Goal: Task Accomplishment & Management: Manage account settings

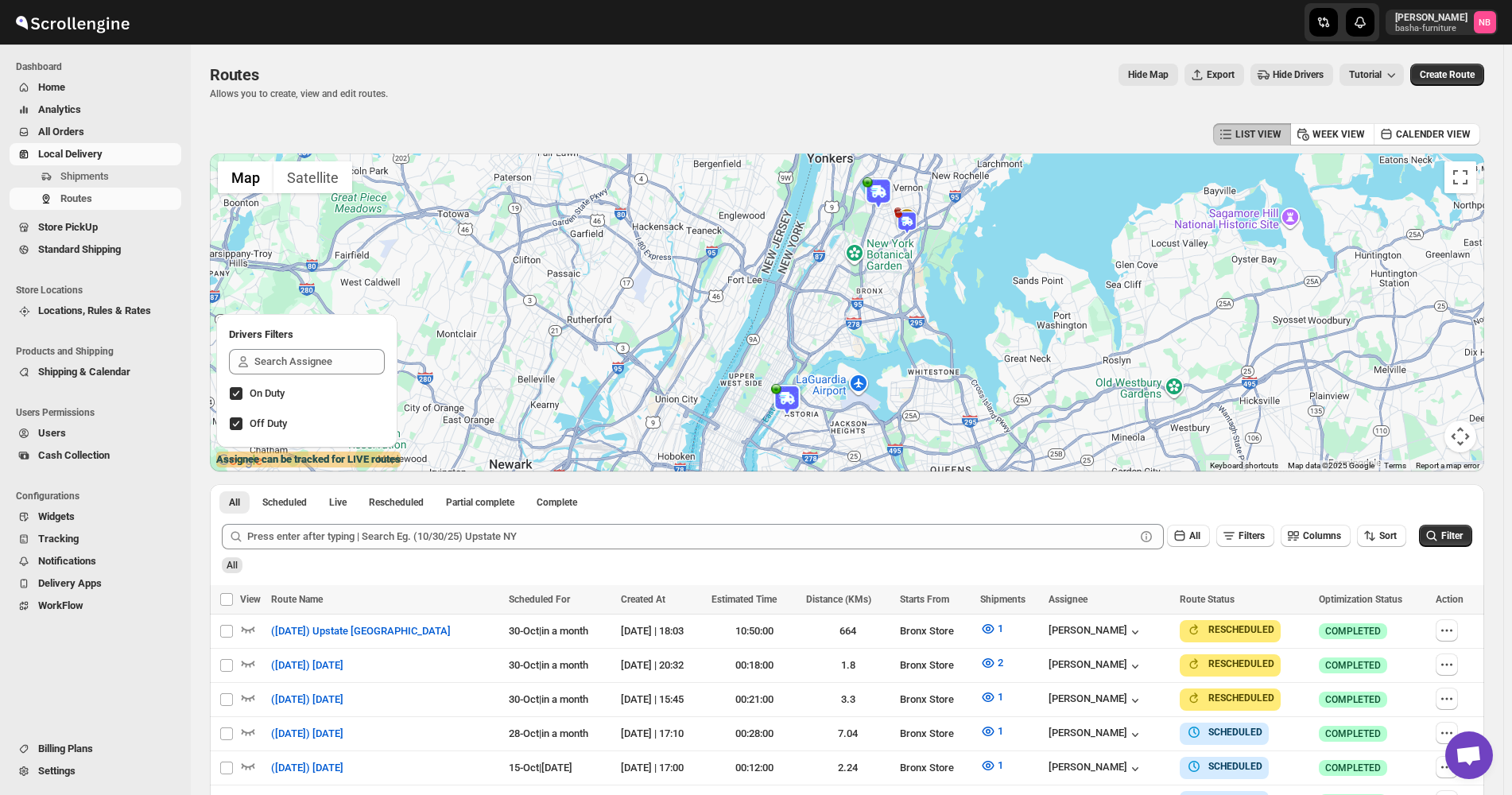
scroll to position [477, 0]
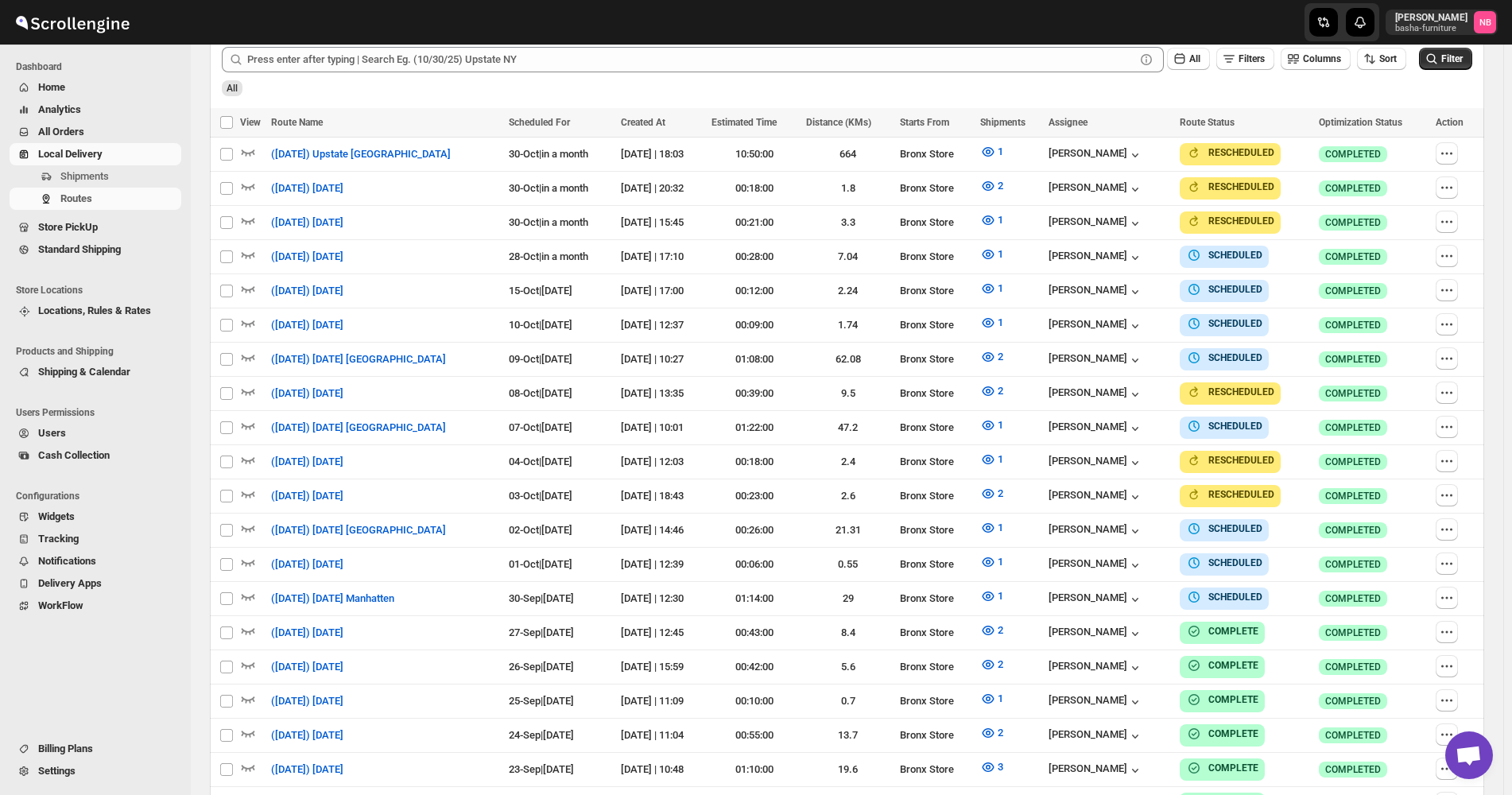
click at [137, 129] on span "All Orders" at bounding box center [108, 132] width 140 height 16
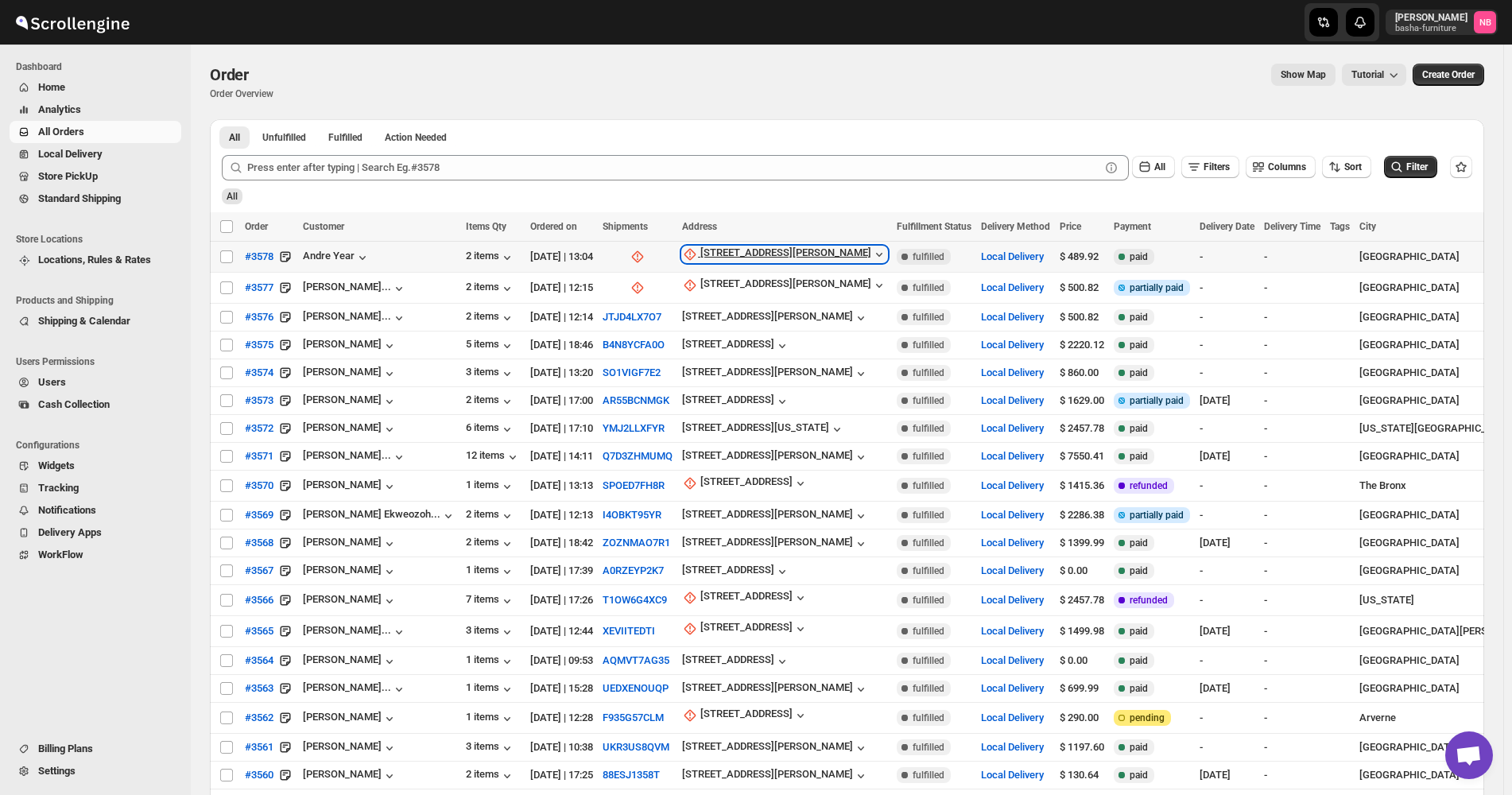
click at [758, 246] on div "[STREET_ADDRESS][PERSON_NAME]" at bounding box center [786, 255] width 171 height 16
click at [699, 334] on span "Update manually" at bounding box center [722, 340] width 75 height 12
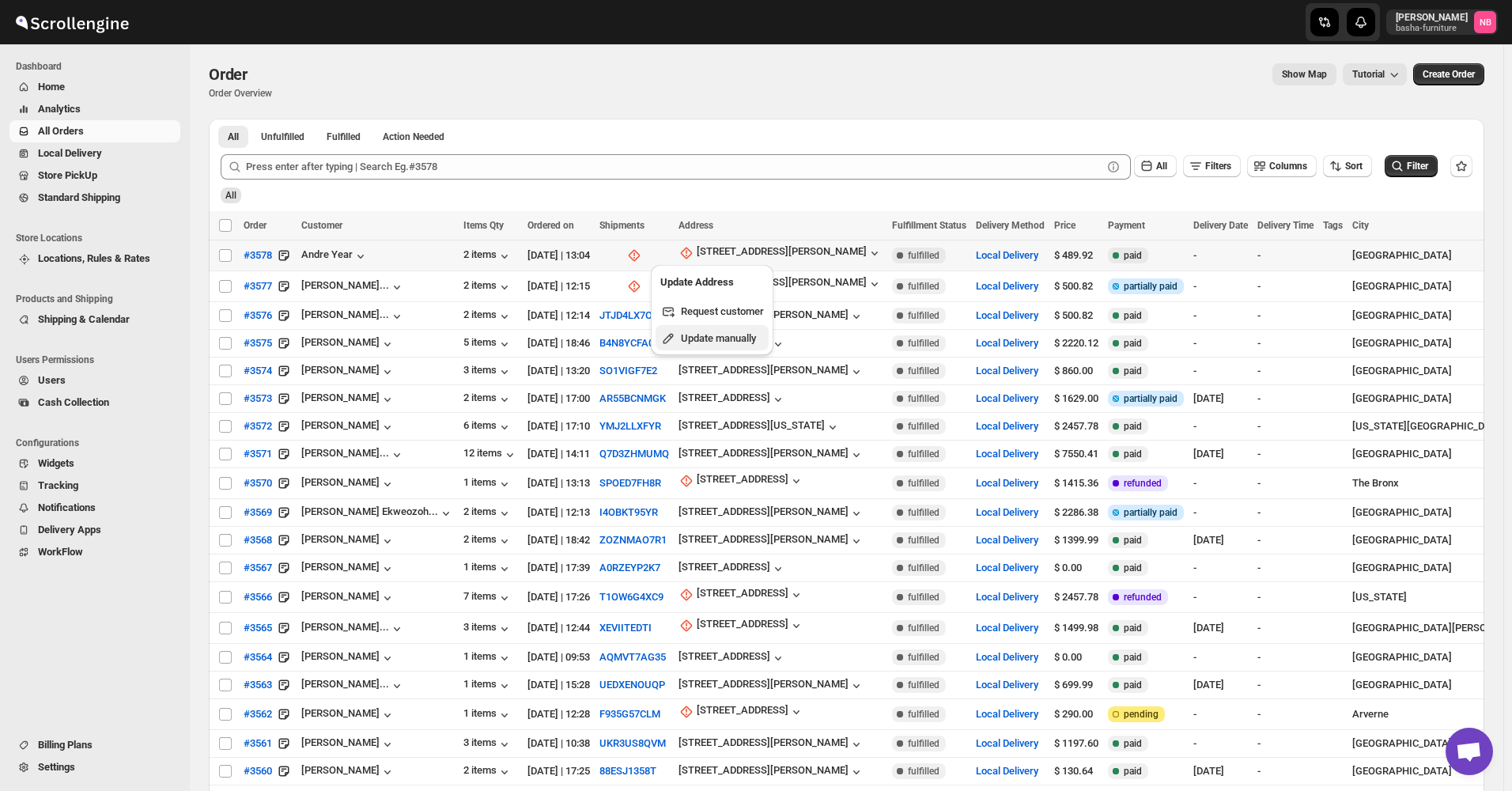
select select "US"
select select "[US_STATE]"
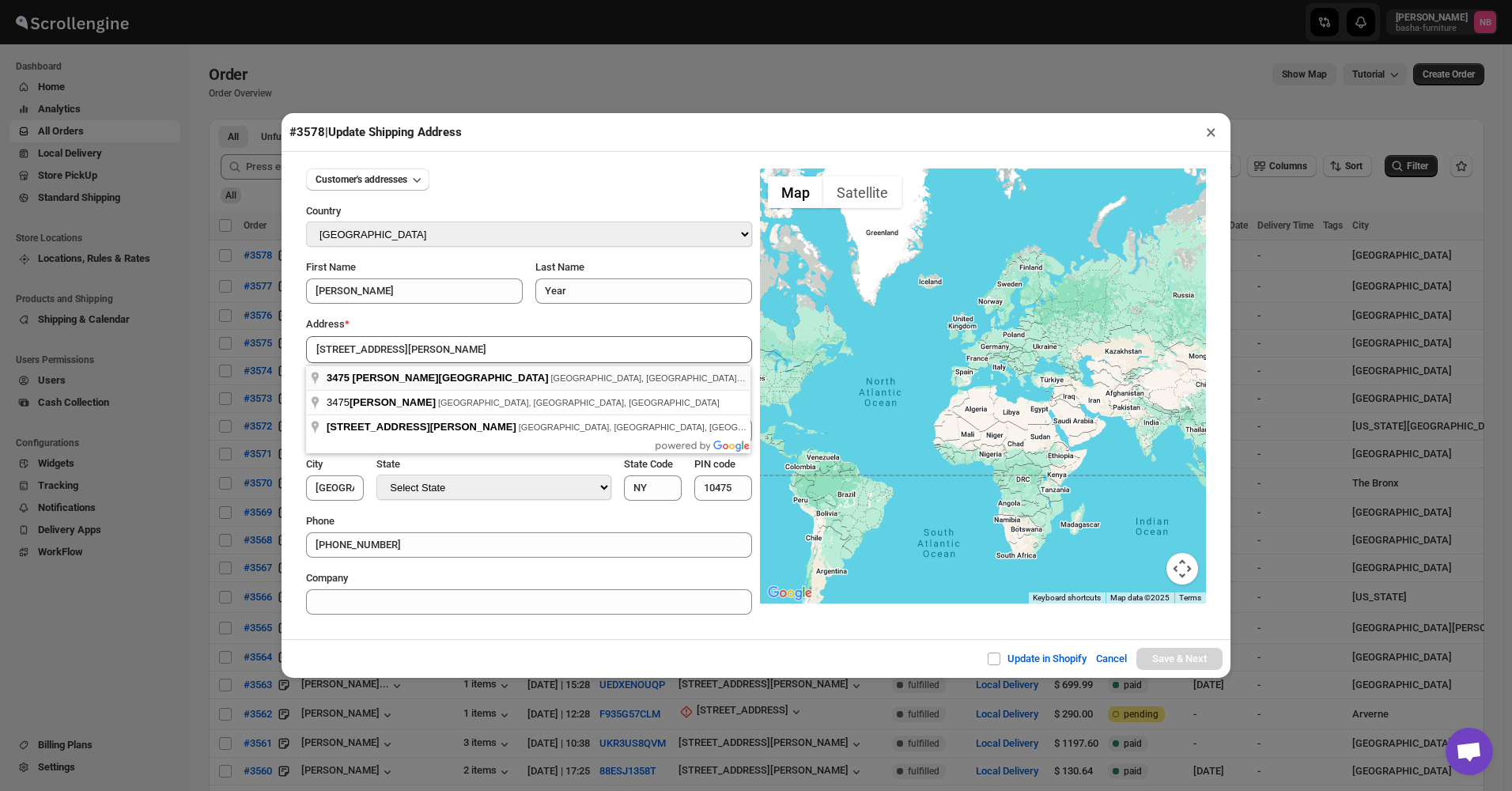
type input "[STREET_ADDRESS][PERSON_NAME]"
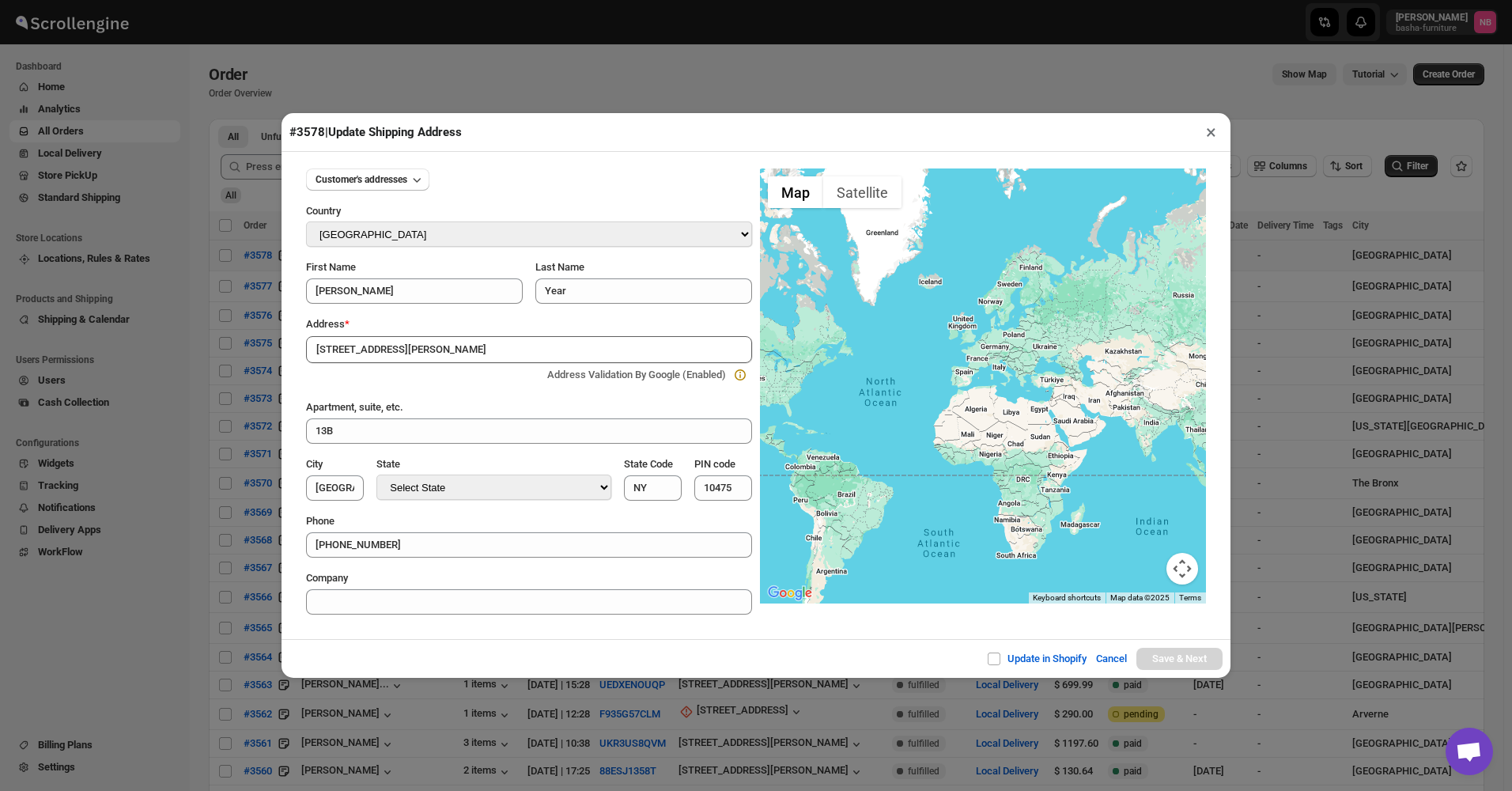
type input "[GEOGRAPHIC_DATA]"
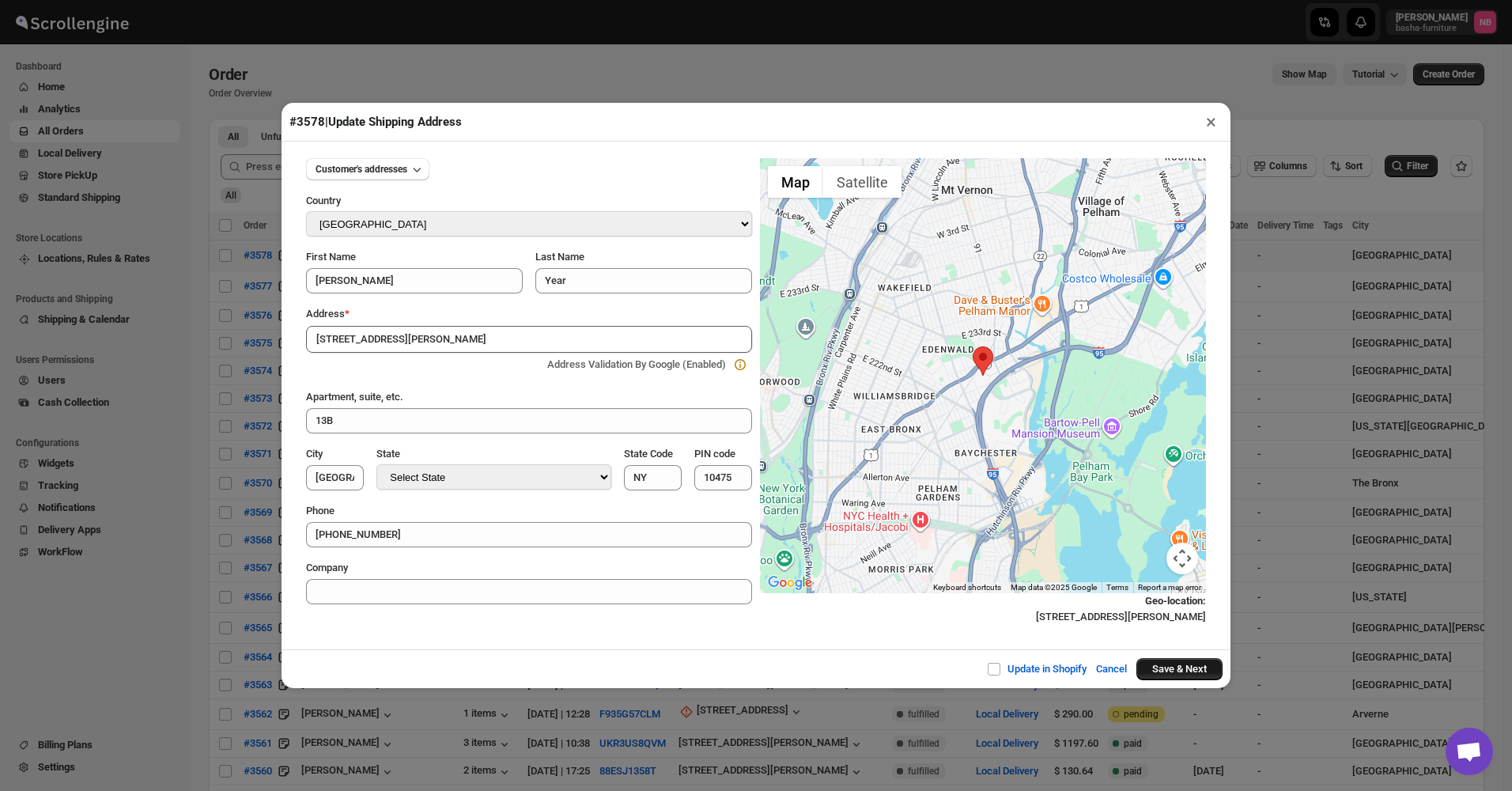
click at [1150, 677] on button "Save & Next" at bounding box center [1179, 669] width 86 height 22
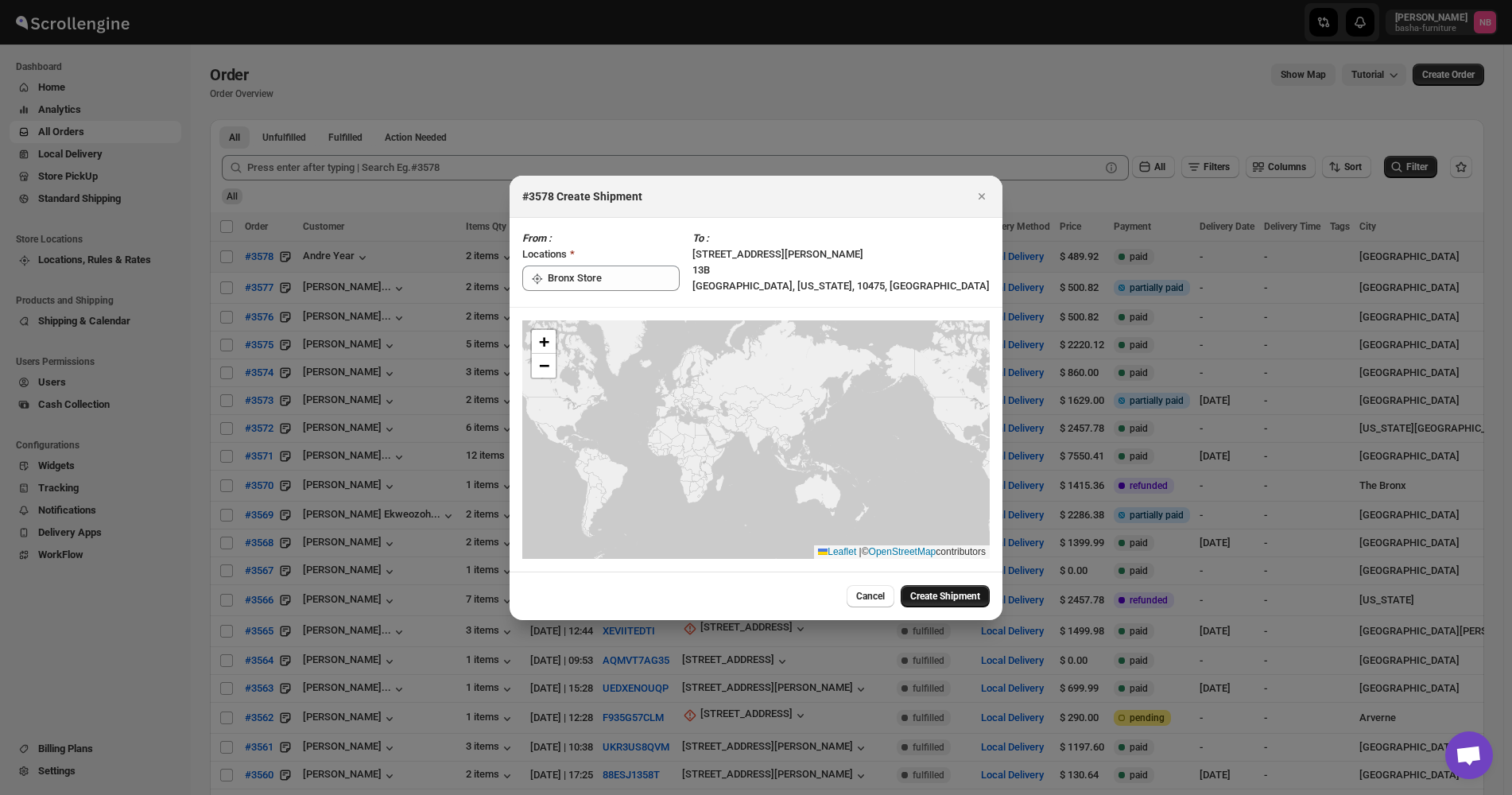
click at [925, 600] on span "Create Shipment" at bounding box center [945, 596] width 70 height 13
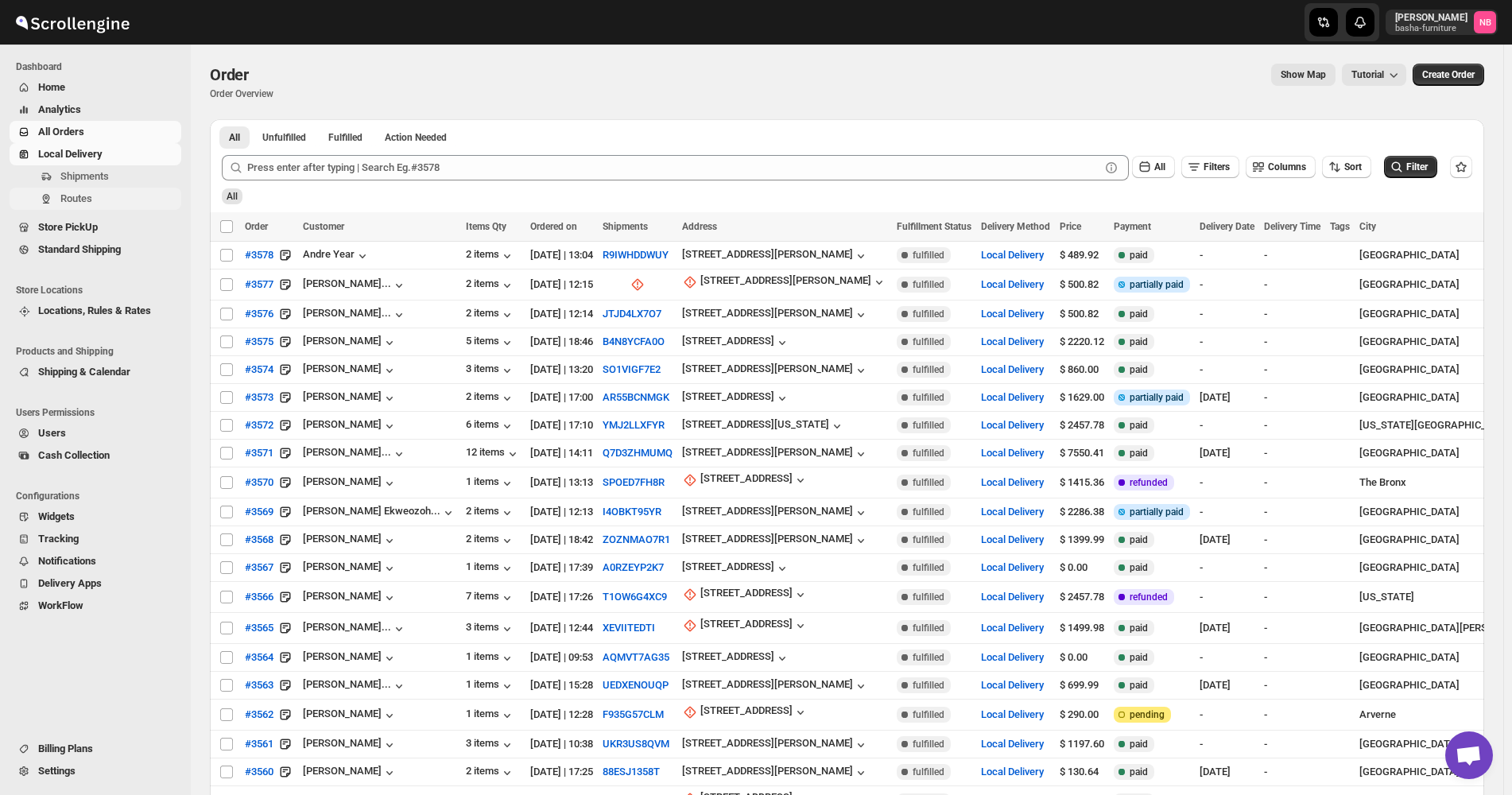
click at [84, 195] on span "Routes" at bounding box center [75, 198] width 31 height 12
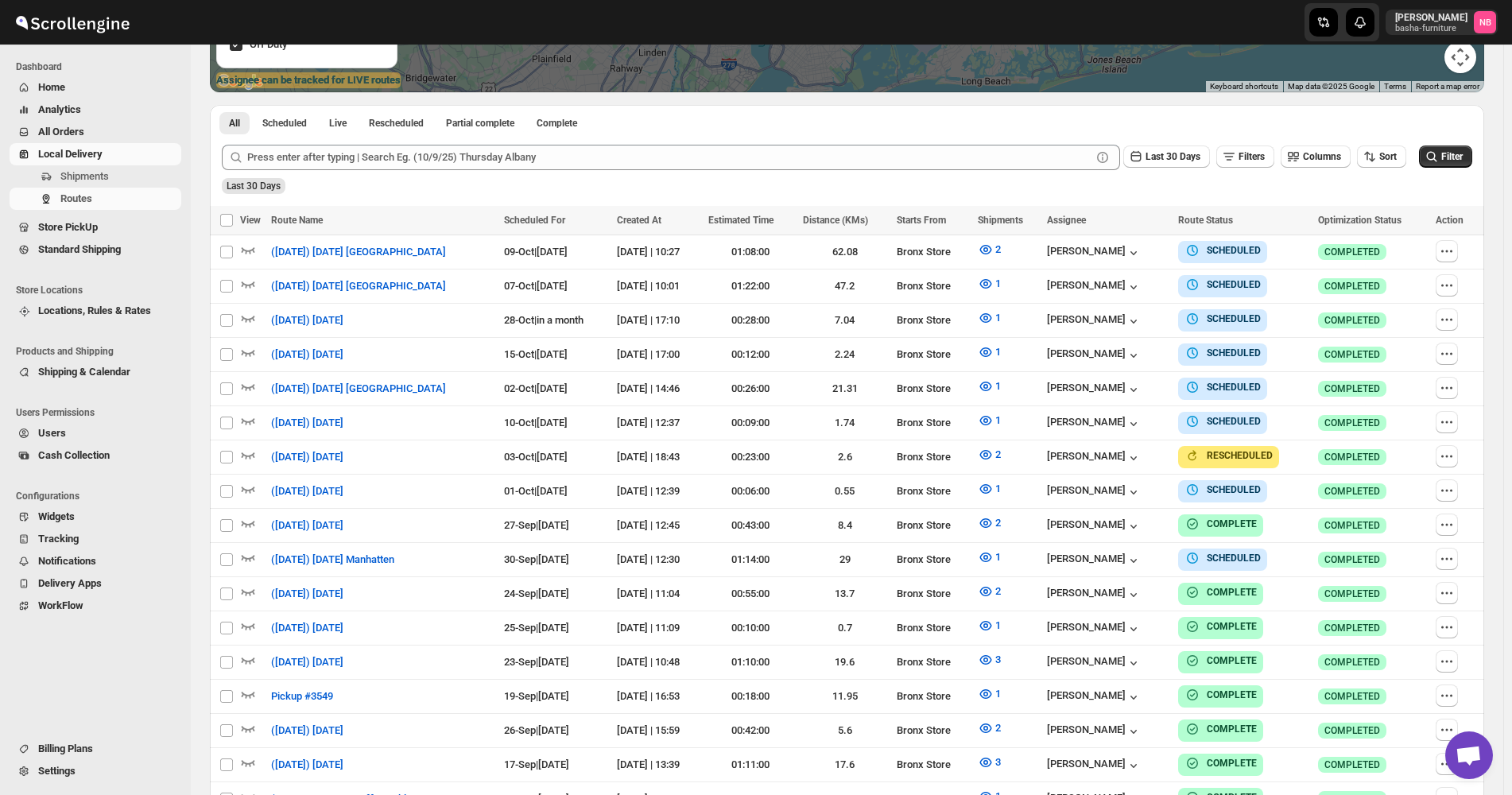
scroll to position [398, 0]
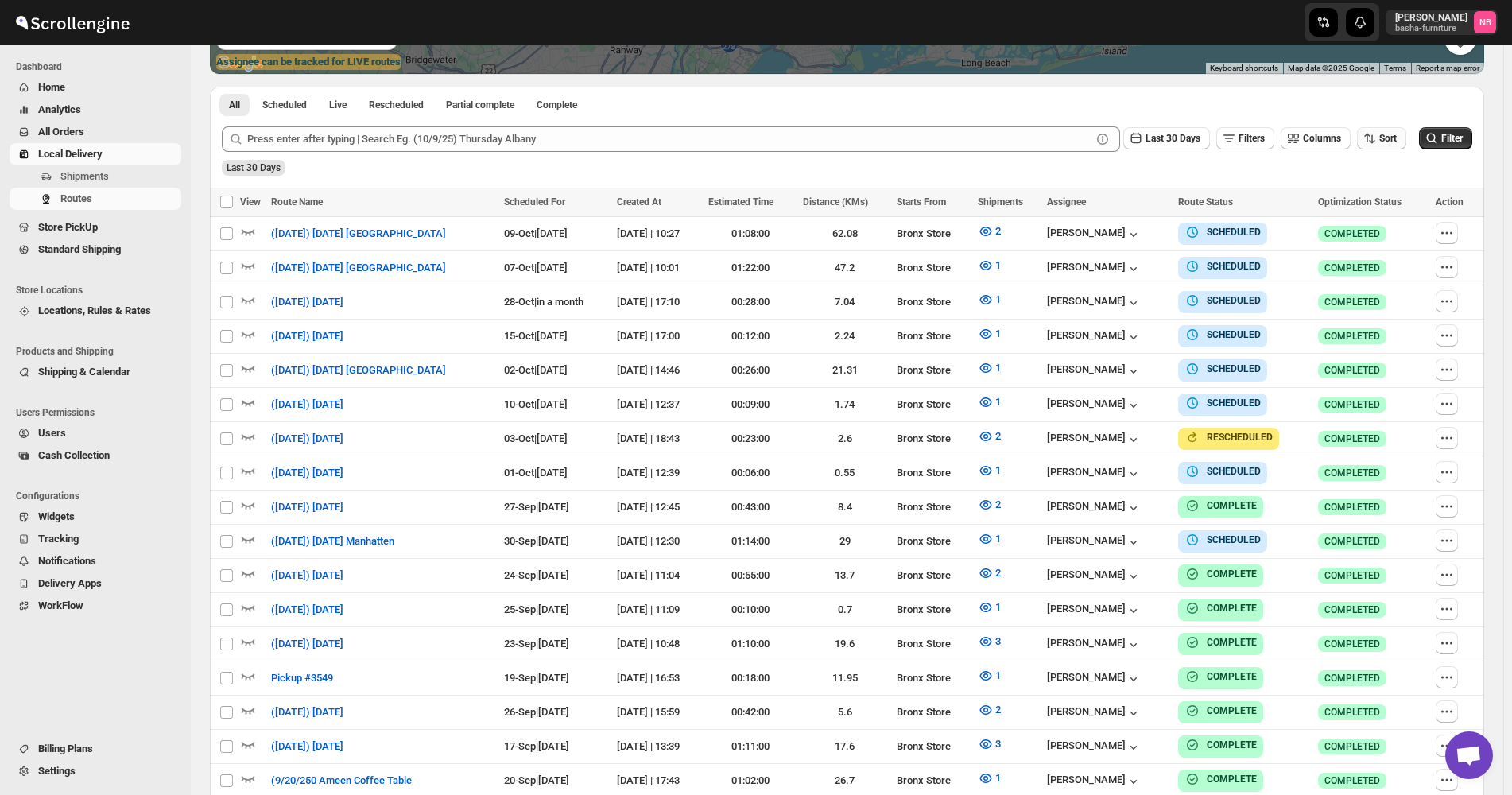
click at [1392, 134] on span "Sort" at bounding box center [1387, 138] width 18 height 11
click at [1360, 232] on button "Due Date" at bounding box center [1384, 224] width 96 height 25
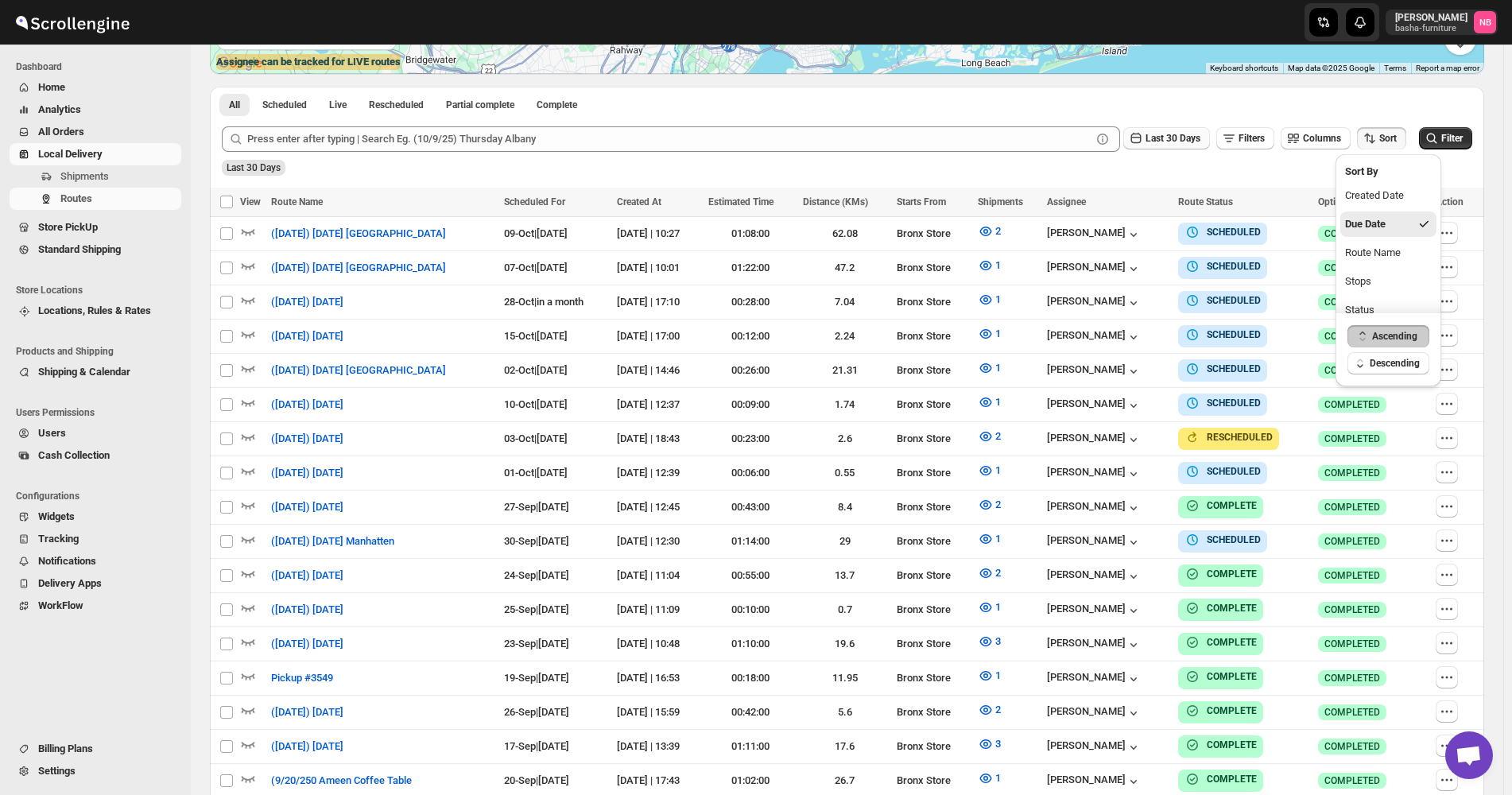
click at [1165, 147] on button "Last 30 Days" at bounding box center [1166, 138] width 87 height 22
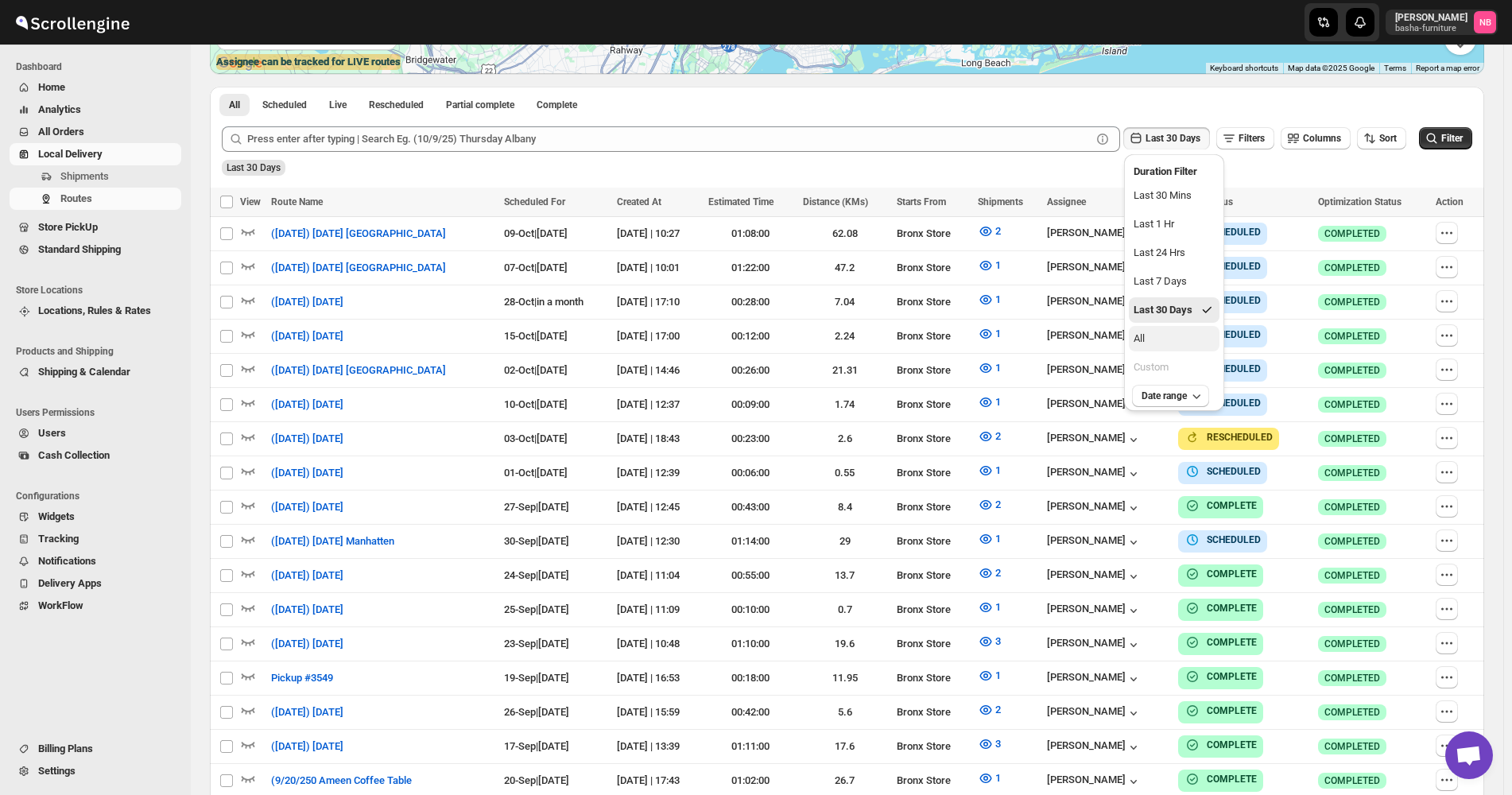
click at [1155, 333] on button "All" at bounding box center [1173, 339] width 90 height 25
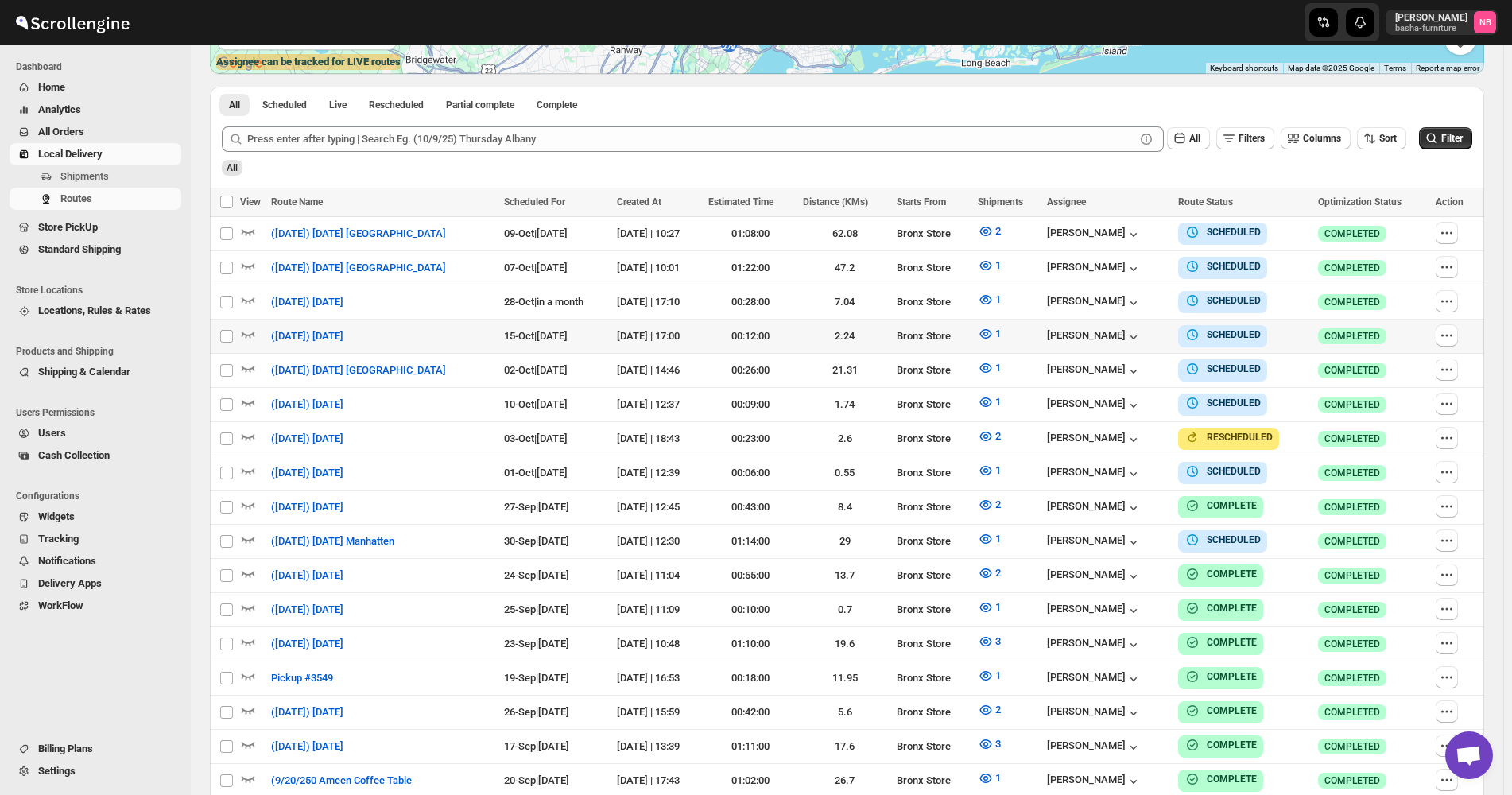
click at [1444, 151] on div "All" at bounding box center [845, 162] width 1253 height 27
click at [1439, 140] on icon "submit" at bounding box center [1431, 139] width 16 height 16
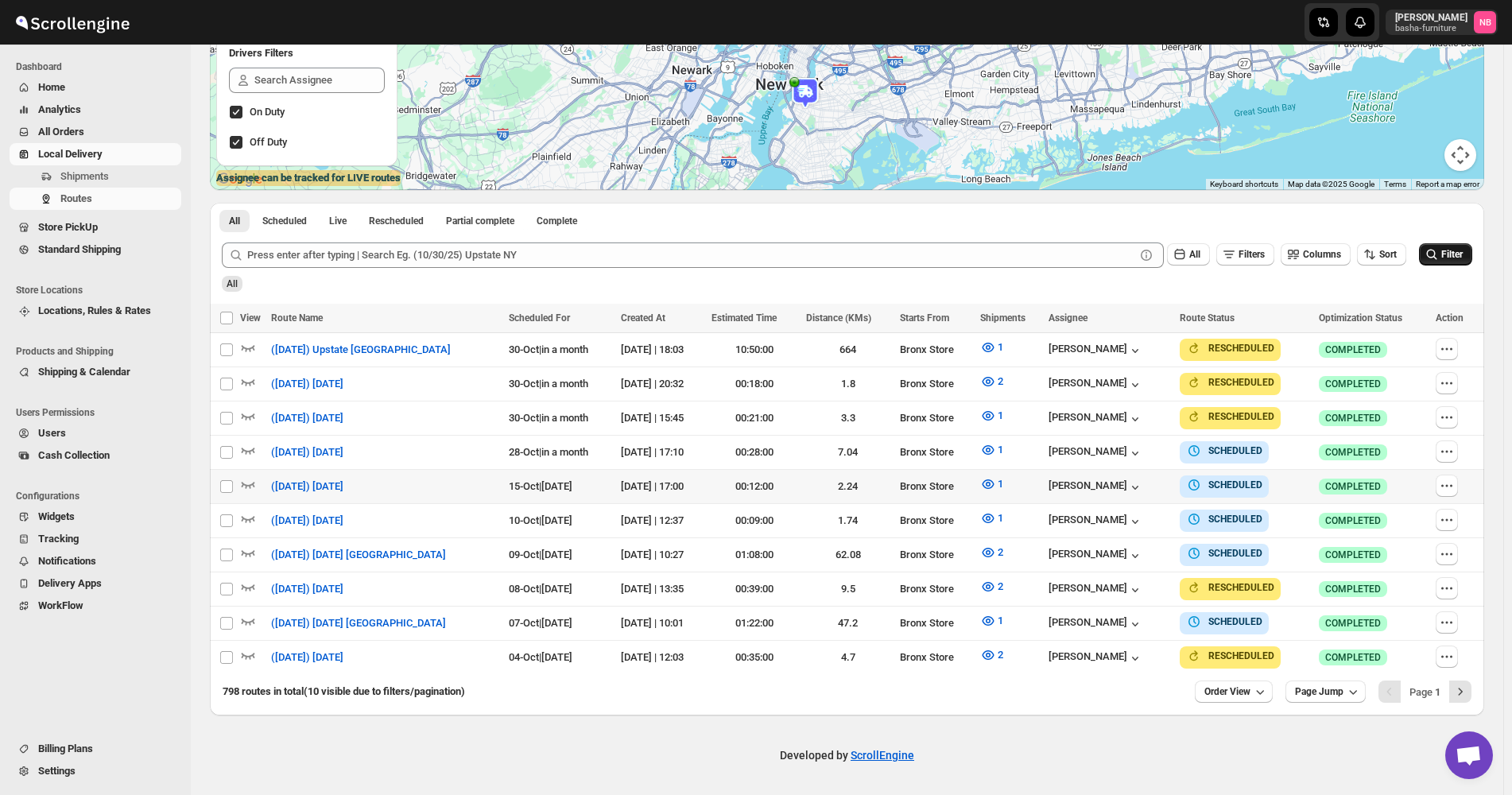
scroll to position [273, 0]
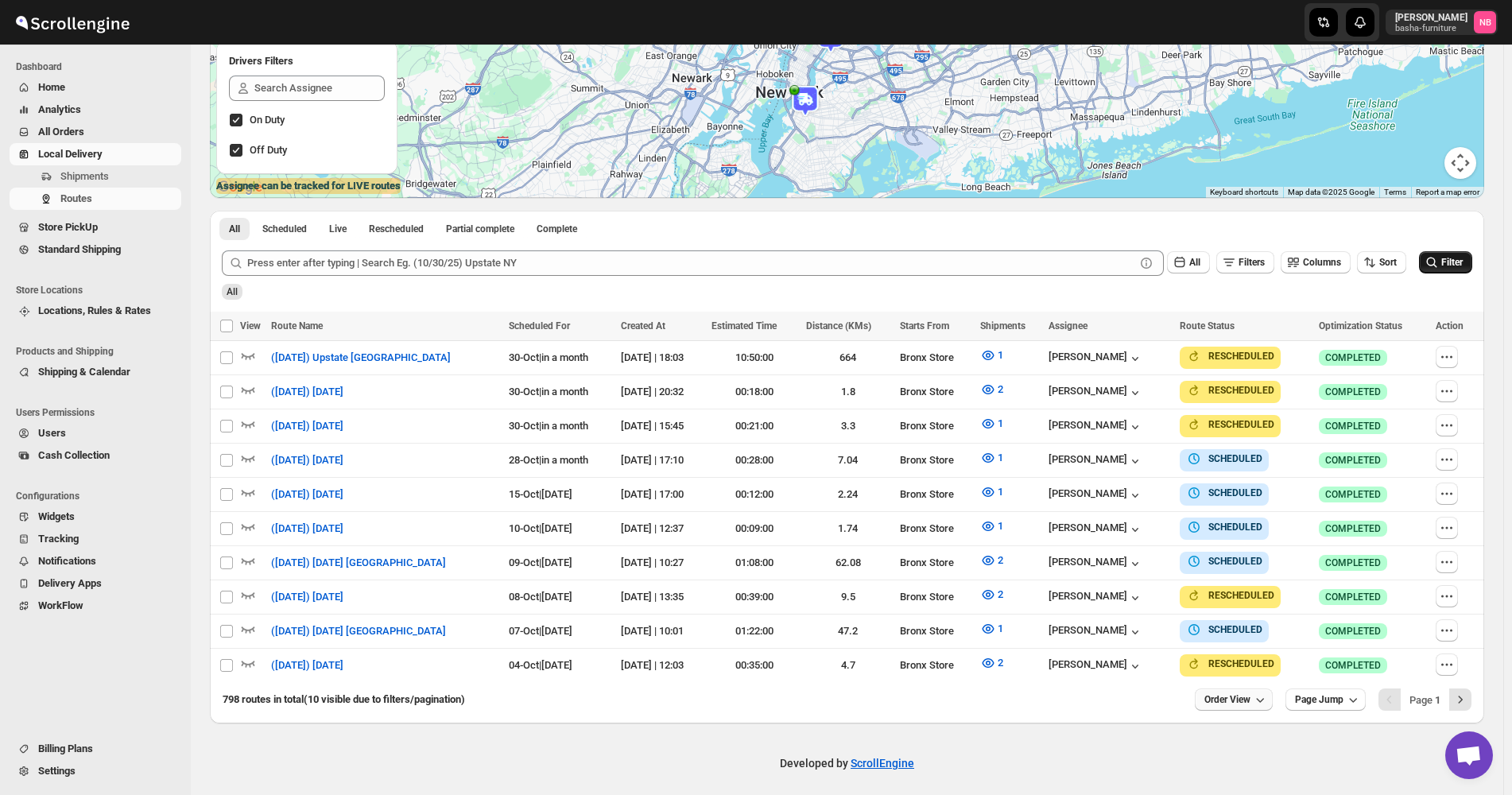
click at [1230, 688] on button "Order View" at bounding box center [1233, 699] width 78 height 22
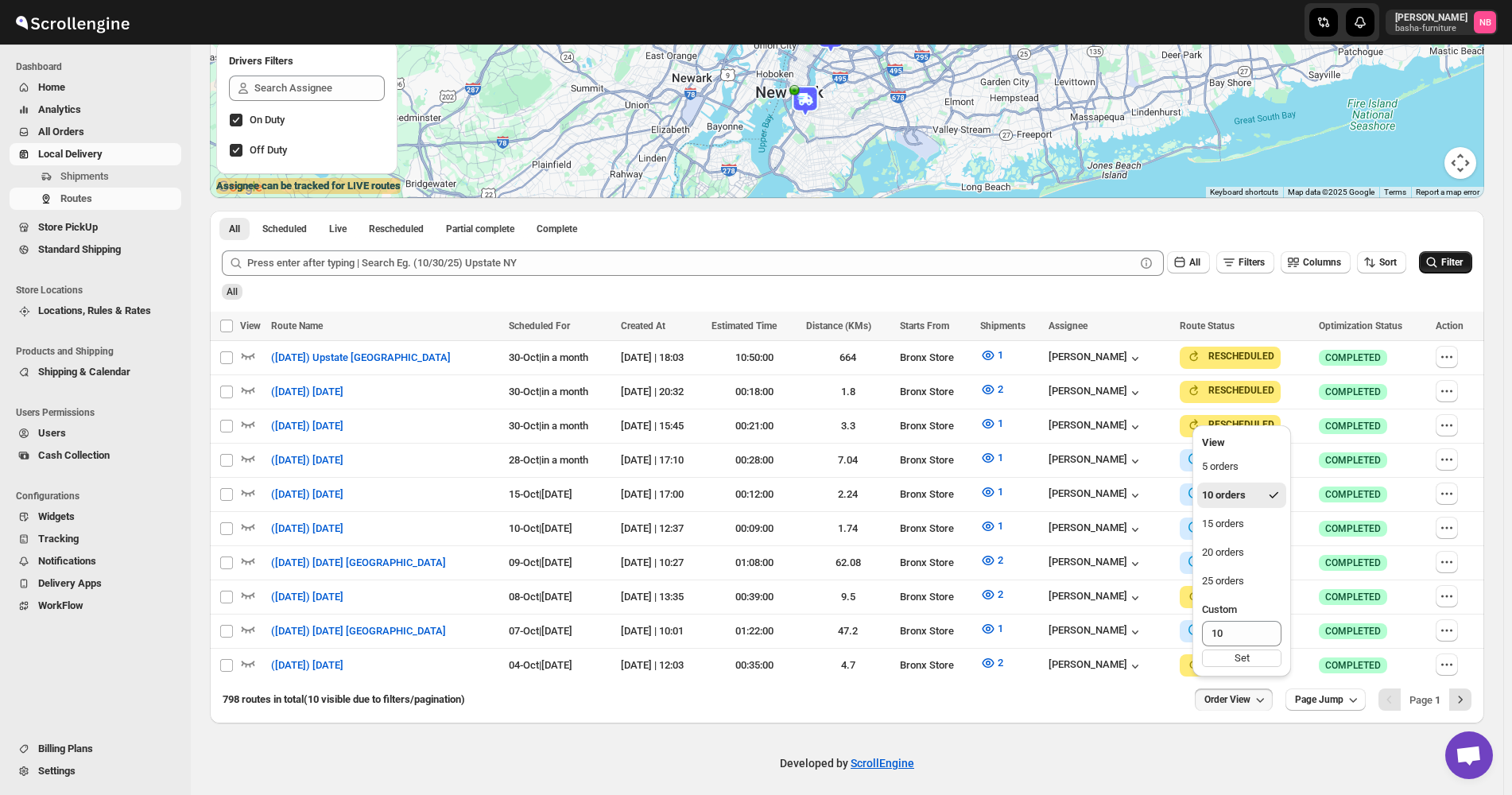
click at [1223, 540] on ul "5 orders 10 orders 15 orders 20 orders 25 orders Custom 10 Set" at bounding box center [1241, 563] width 89 height 218
click at [1223, 548] on div "20 orders" at bounding box center [1222, 553] width 42 height 16
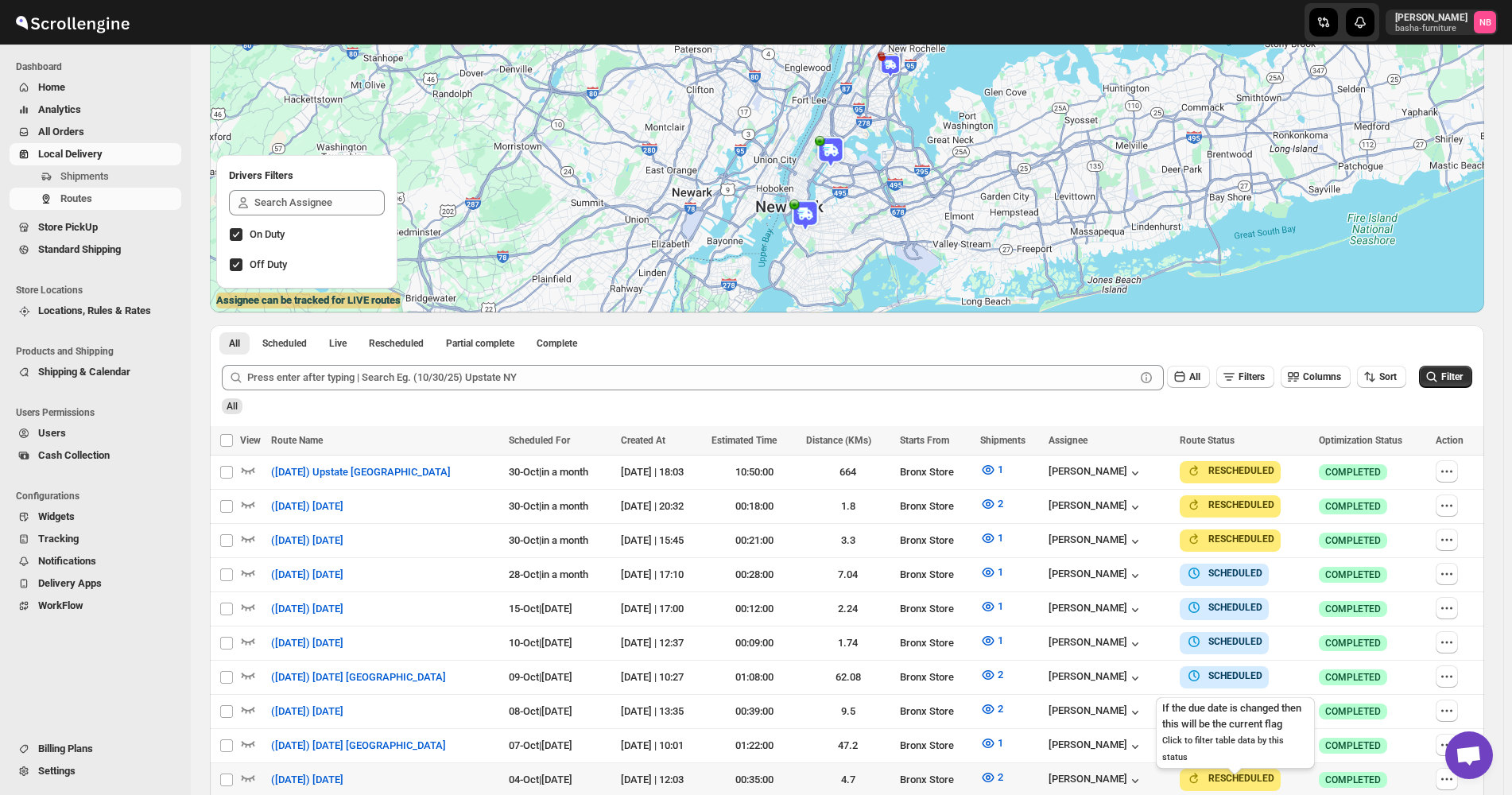
scroll to position [398, 0]
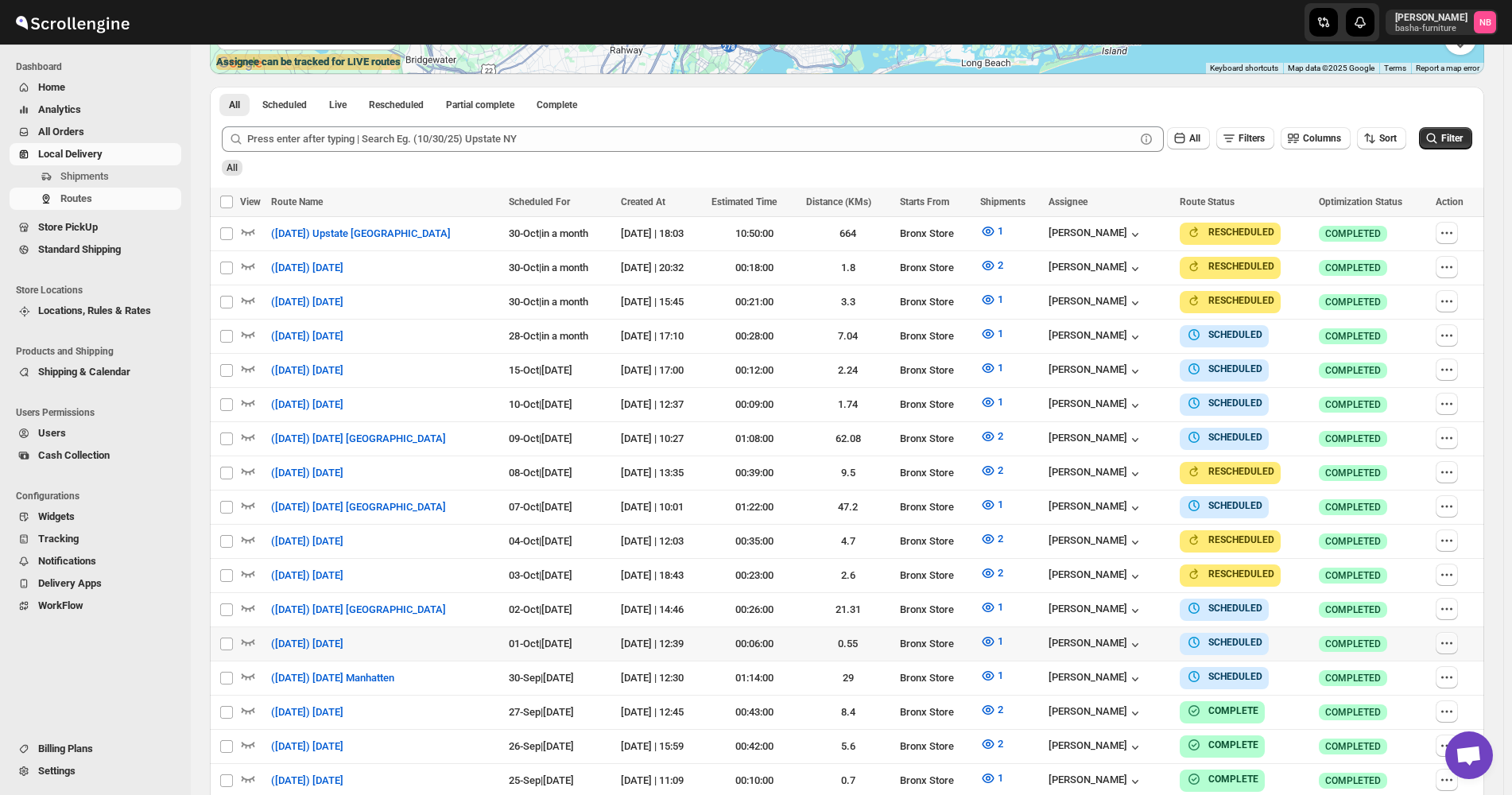
click at [1455, 635] on icon "button" at bounding box center [1447, 644] width 16 height 16
checkbox input "true"
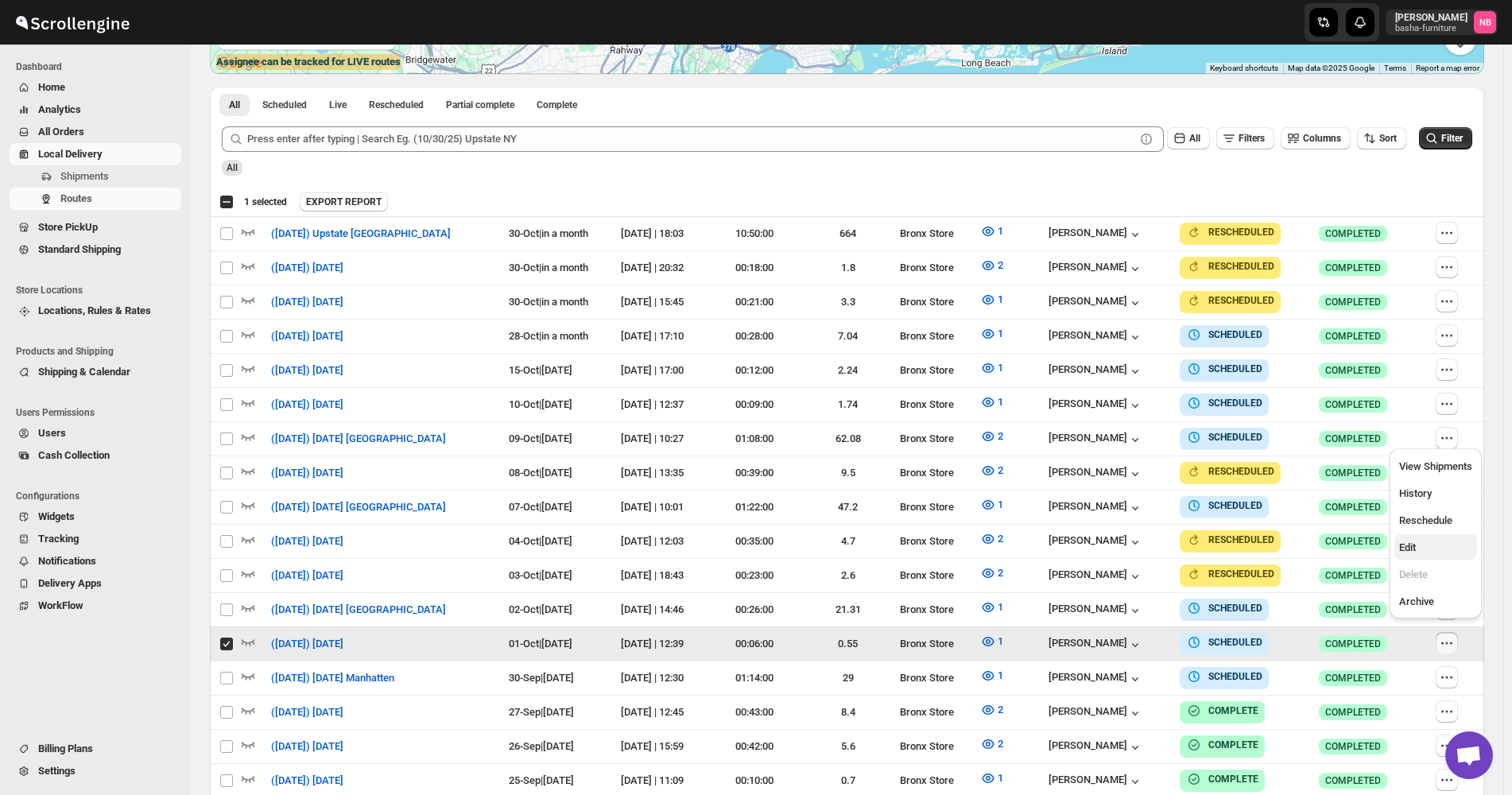
click at [1435, 558] on button "Edit" at bounding box center [1435, 547] width 82 height 25
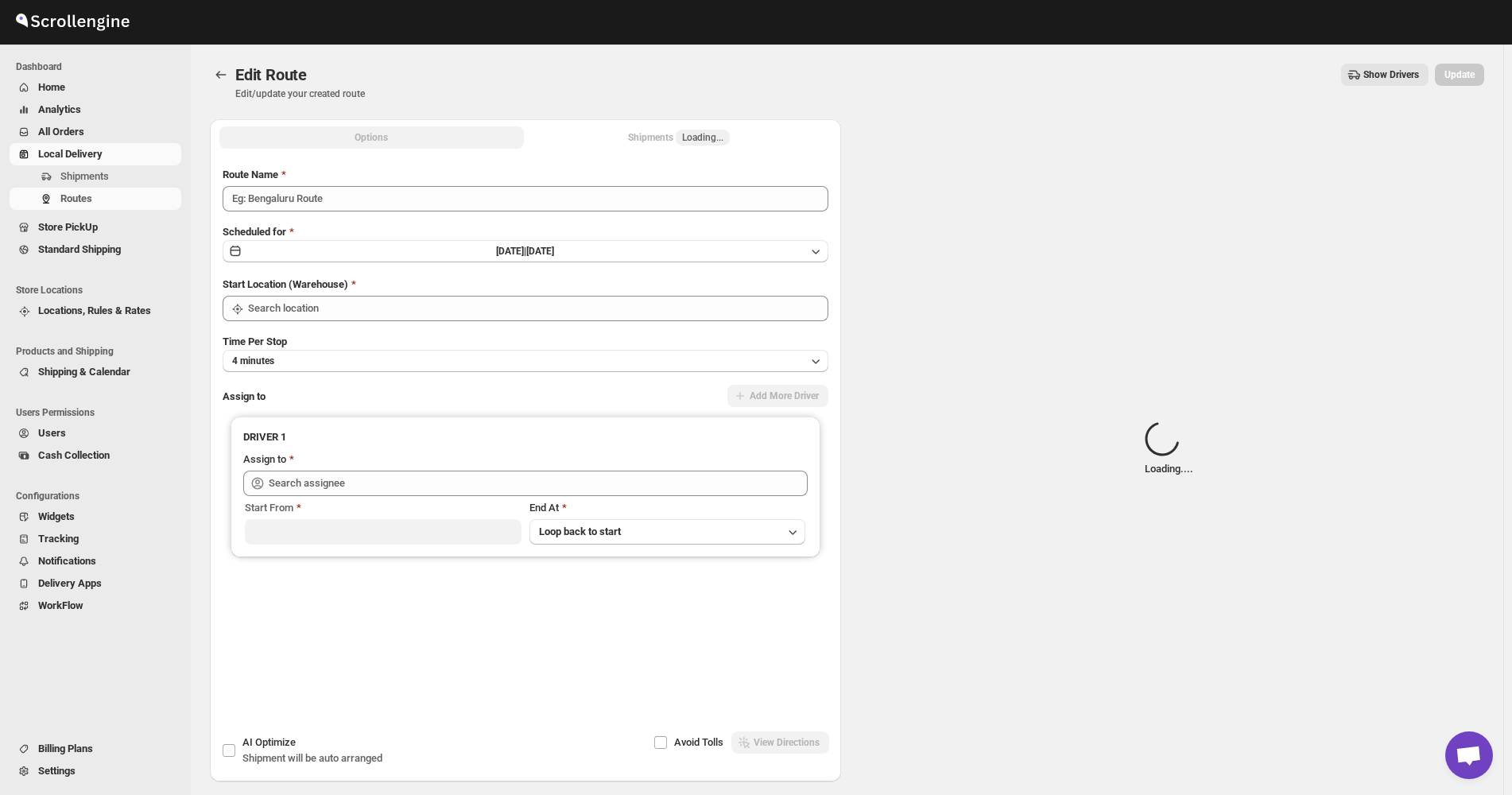
type input "([DATE]) [DATE]"
type input "Bronx Store"
type input "[PERSON_NAME] ([EMAIL_ADDRESS][DOMAIN_NAME])"
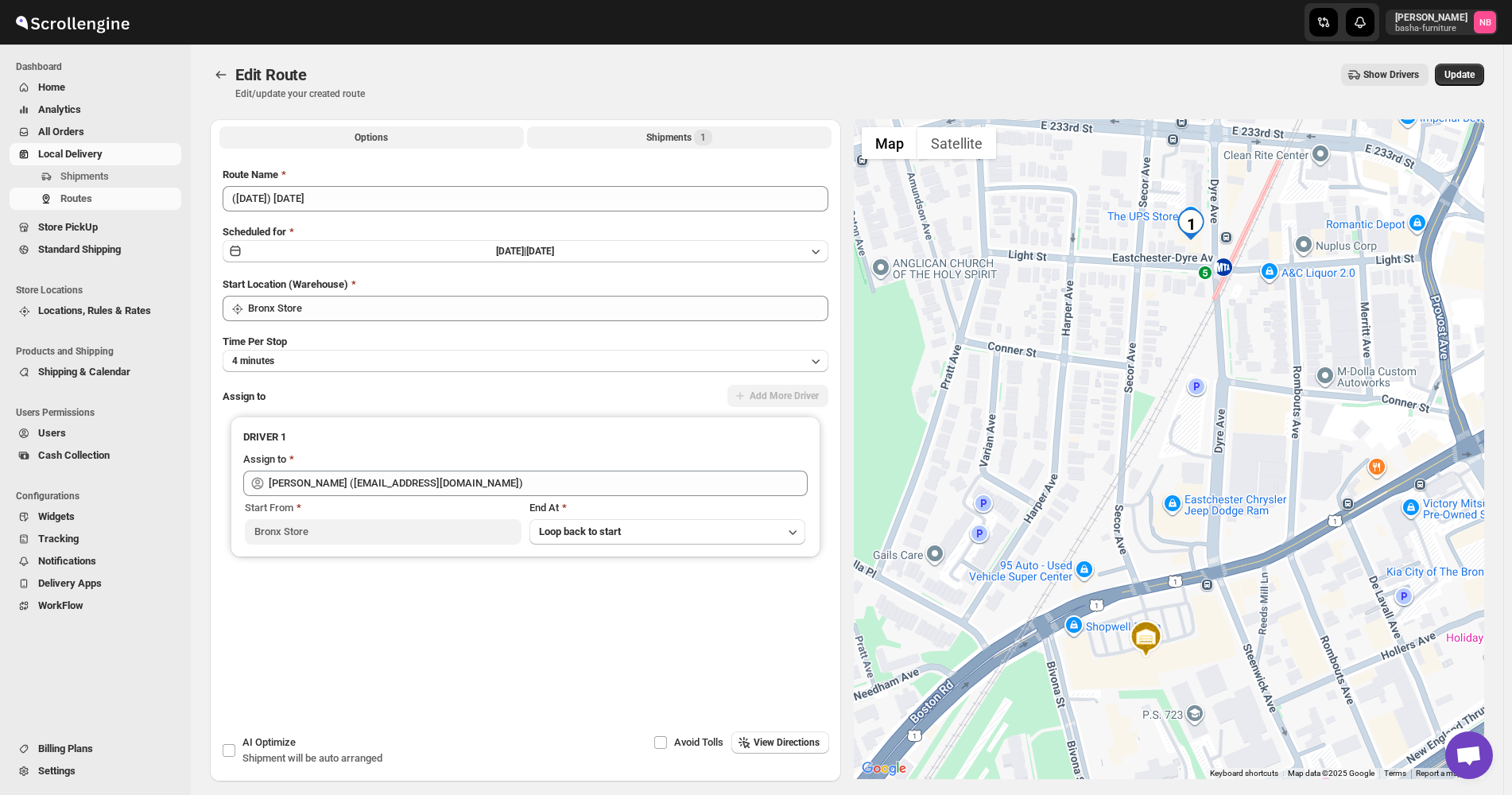
click at [633, 137] on button "Shipments 1" at bounding box center [679, 137] width 305 height 22
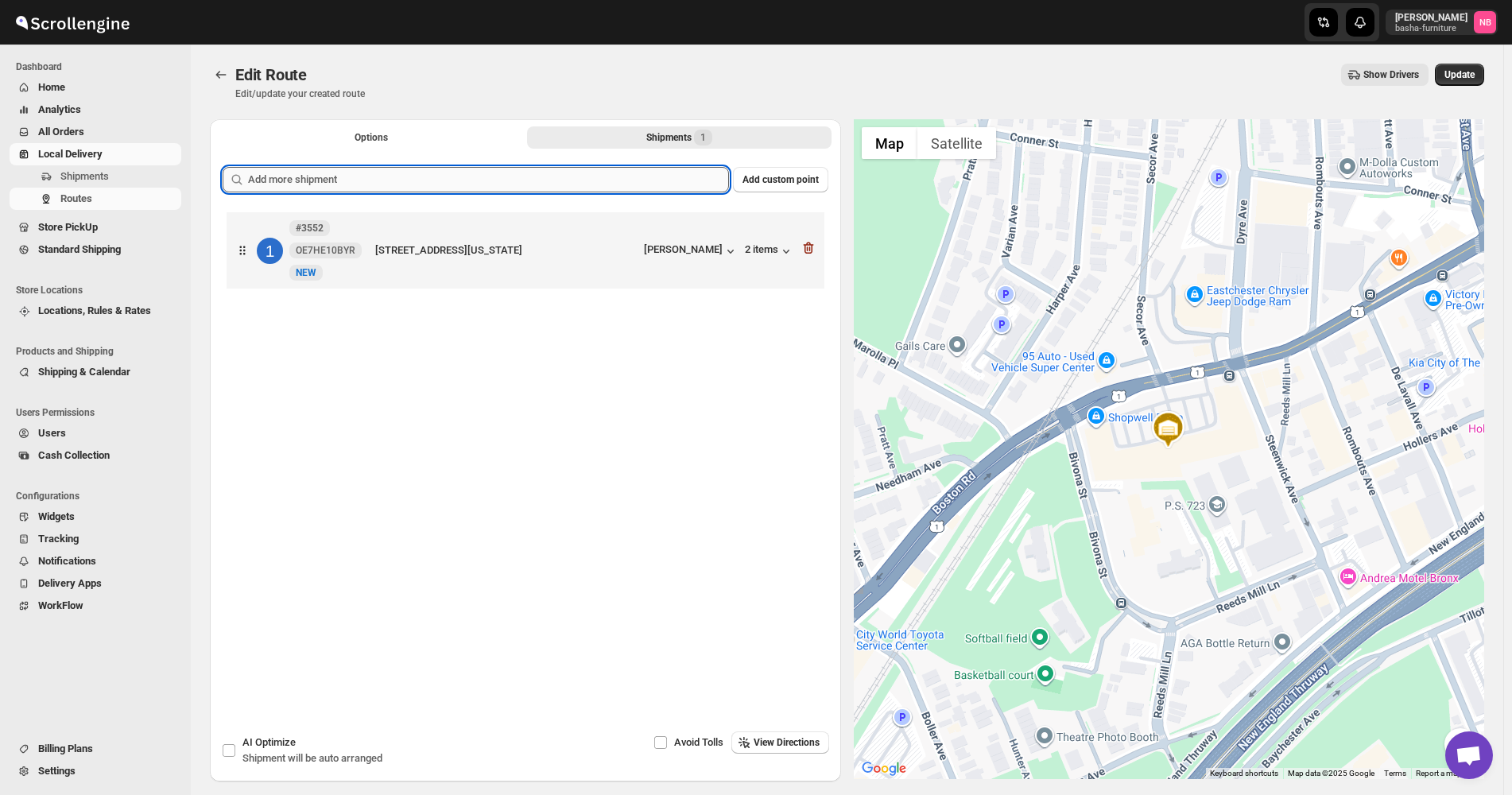
click at [599, 174] on input "text" at bounding box center [488, 179] width 481 height 25
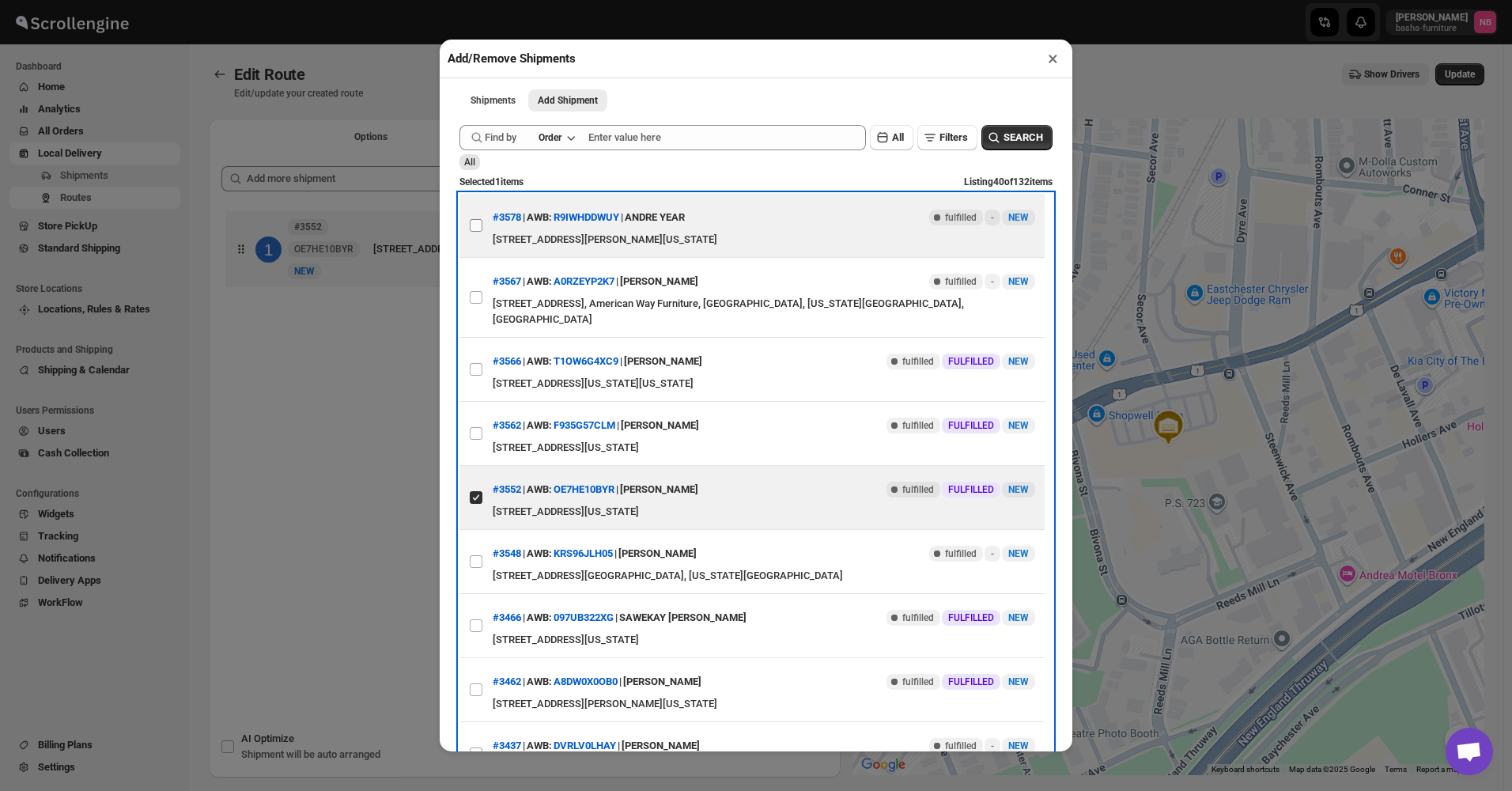
click at [478, 240] on label "View details for 68dc0e3602c94fc1c02bf09c" at bounding box center [475, 225] width 33 height 63
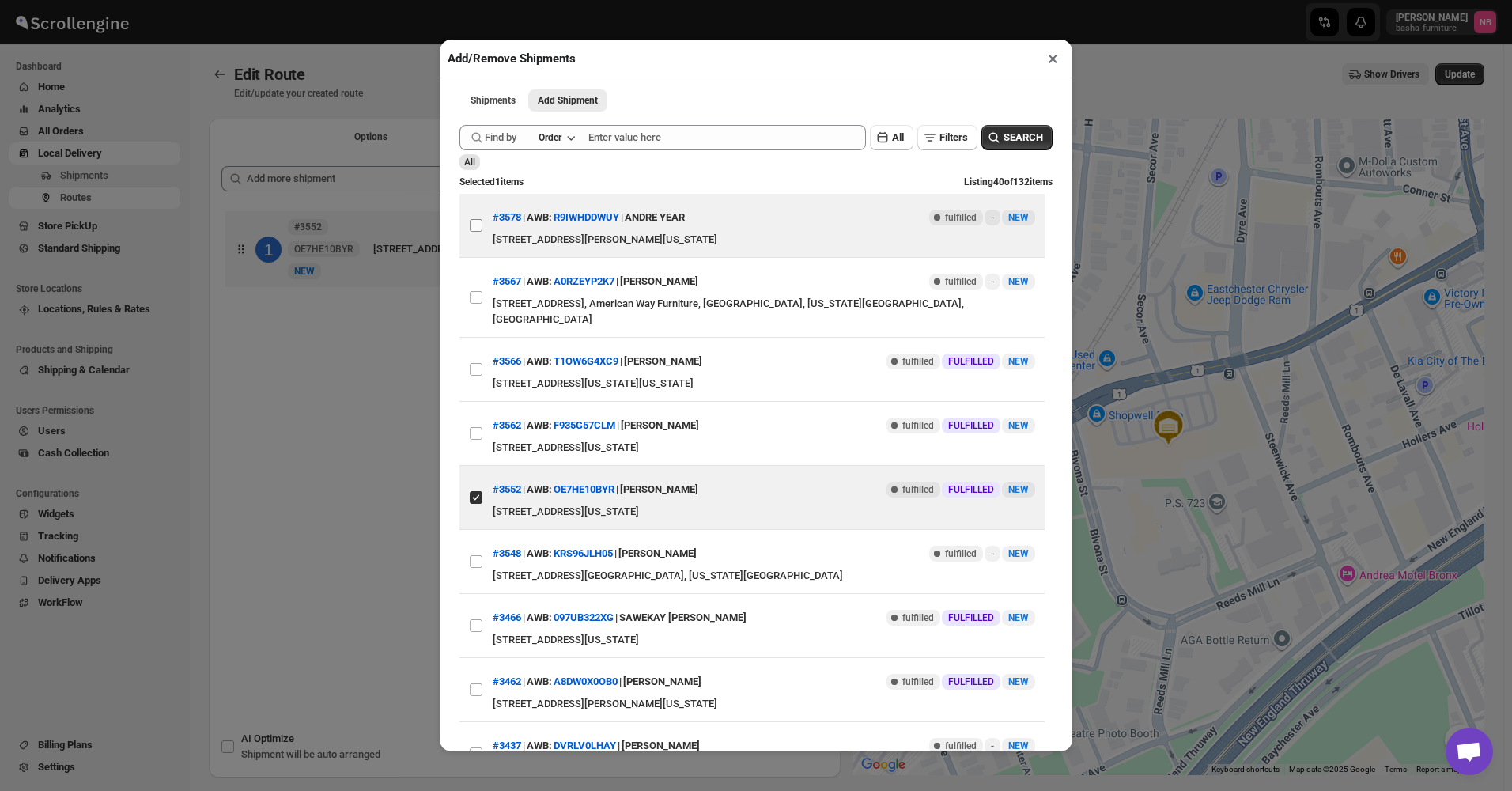
click at [478, 232] on input "View details for 68dc0e3602c94fc1c02bf09c" at bounding box center [476, 226] width 12 height 12
checkbox input "true"
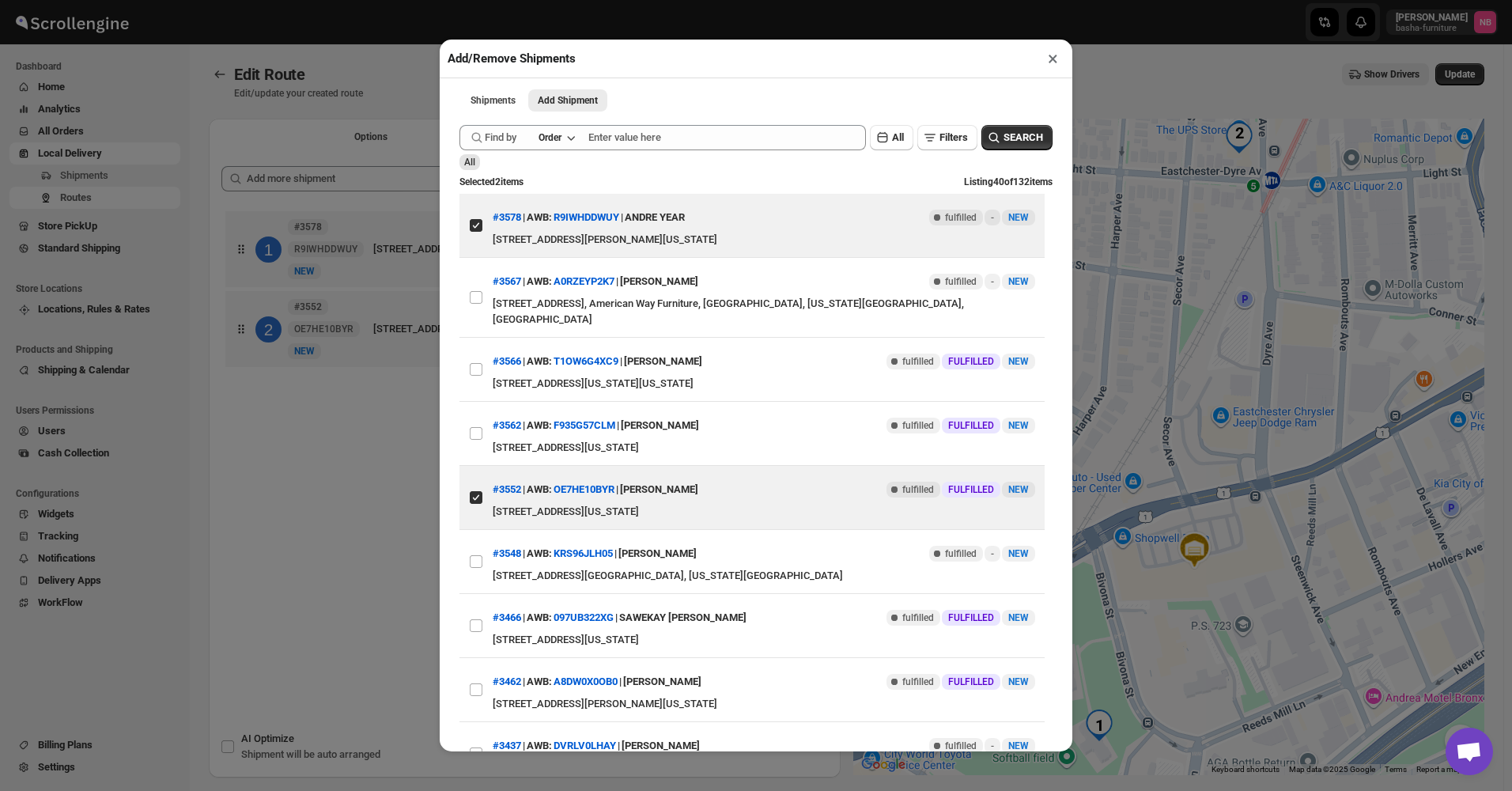
click at [273, 464] on div "Add/Remove Shipments × Shipments Add Shipment More views Shipments Add Shipment…" at bounding box center [756, 395] width 1512 height 791
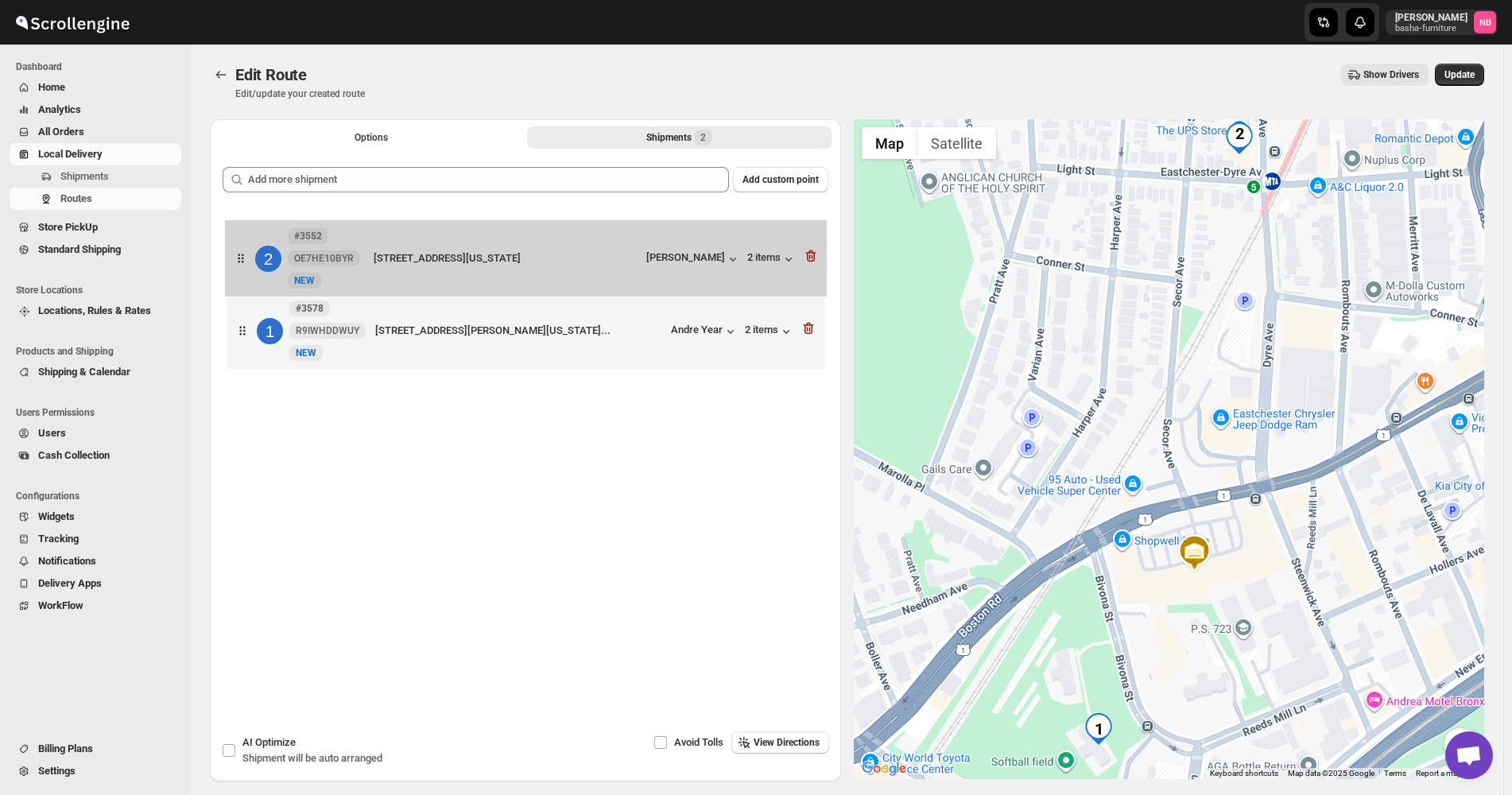
drag, startPoint x: 649, startPoint y: 328, endPoint x: 647, endPoint y: 246, distance: 82.0
click at [647, 246] on div "1 #3578 R9IWHDDWUY New NEW [STREET_ADDRESS][PERSON_NAME], [STREET_ADDRESS][US_S…" at bounding box center [525, 292] width 606 height 169
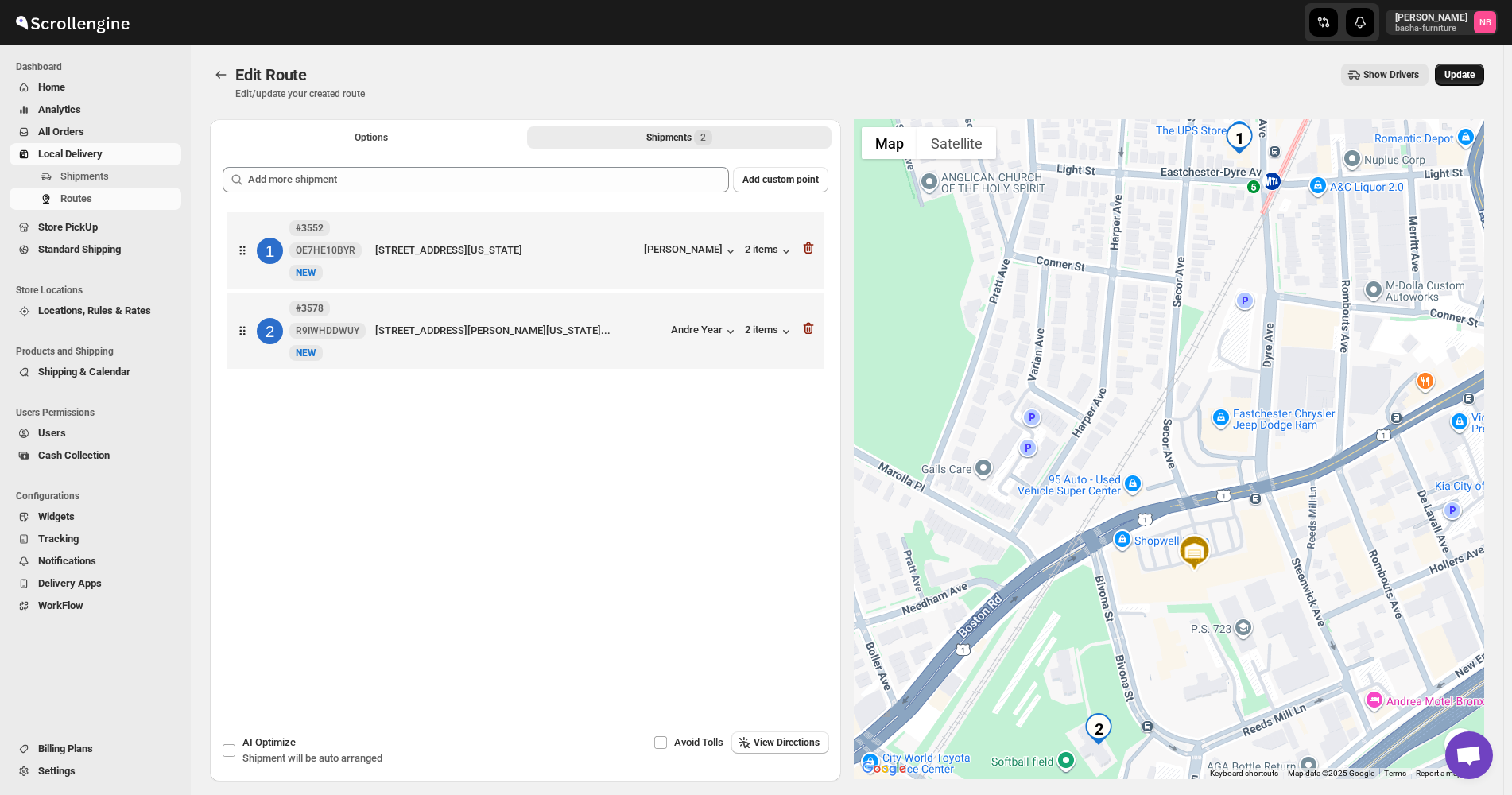
click at [1456, 73] on span "Update" at bounding box center [1459, 74] width 30 height 13
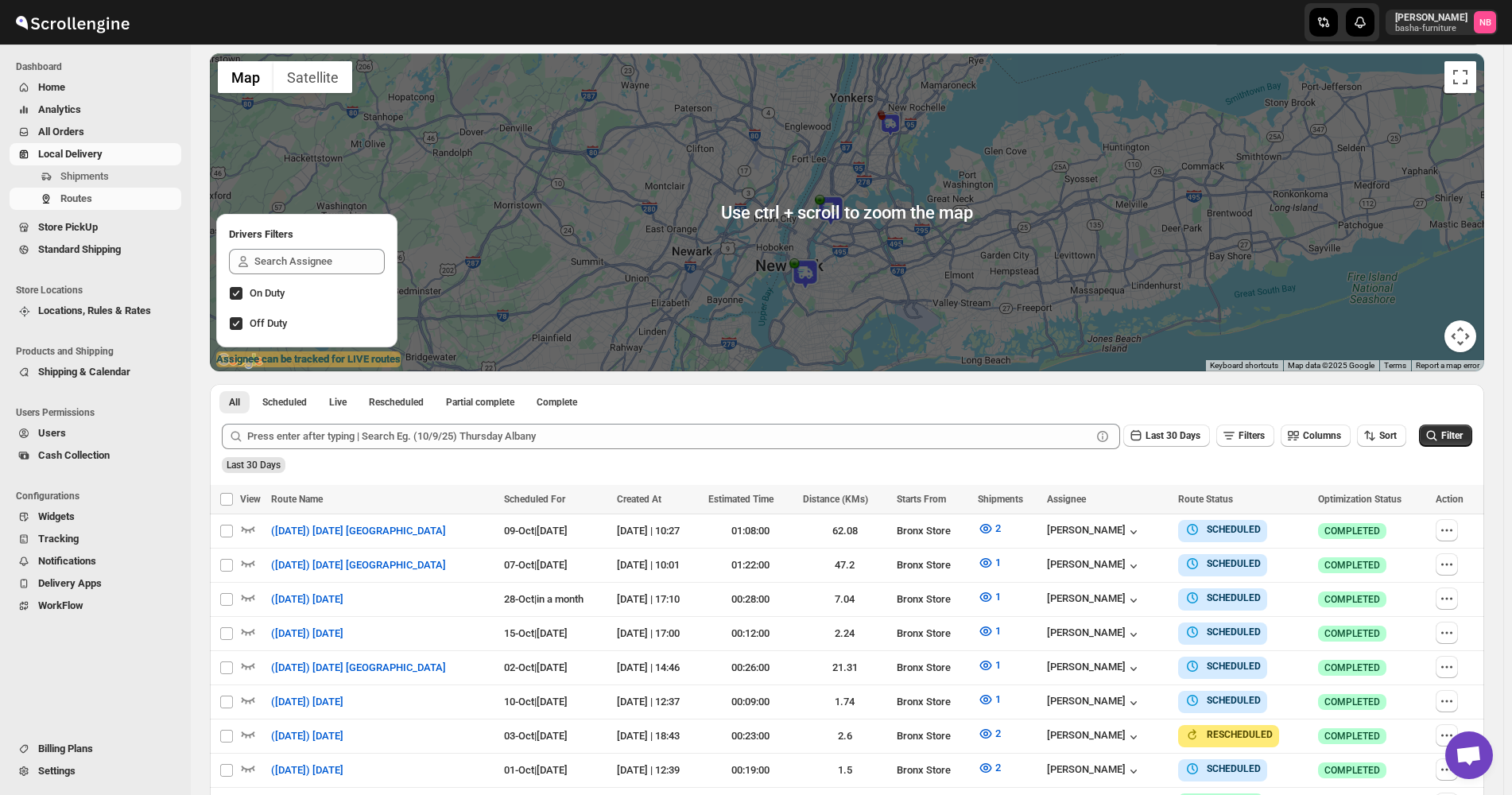
scroll to position [238, 0]
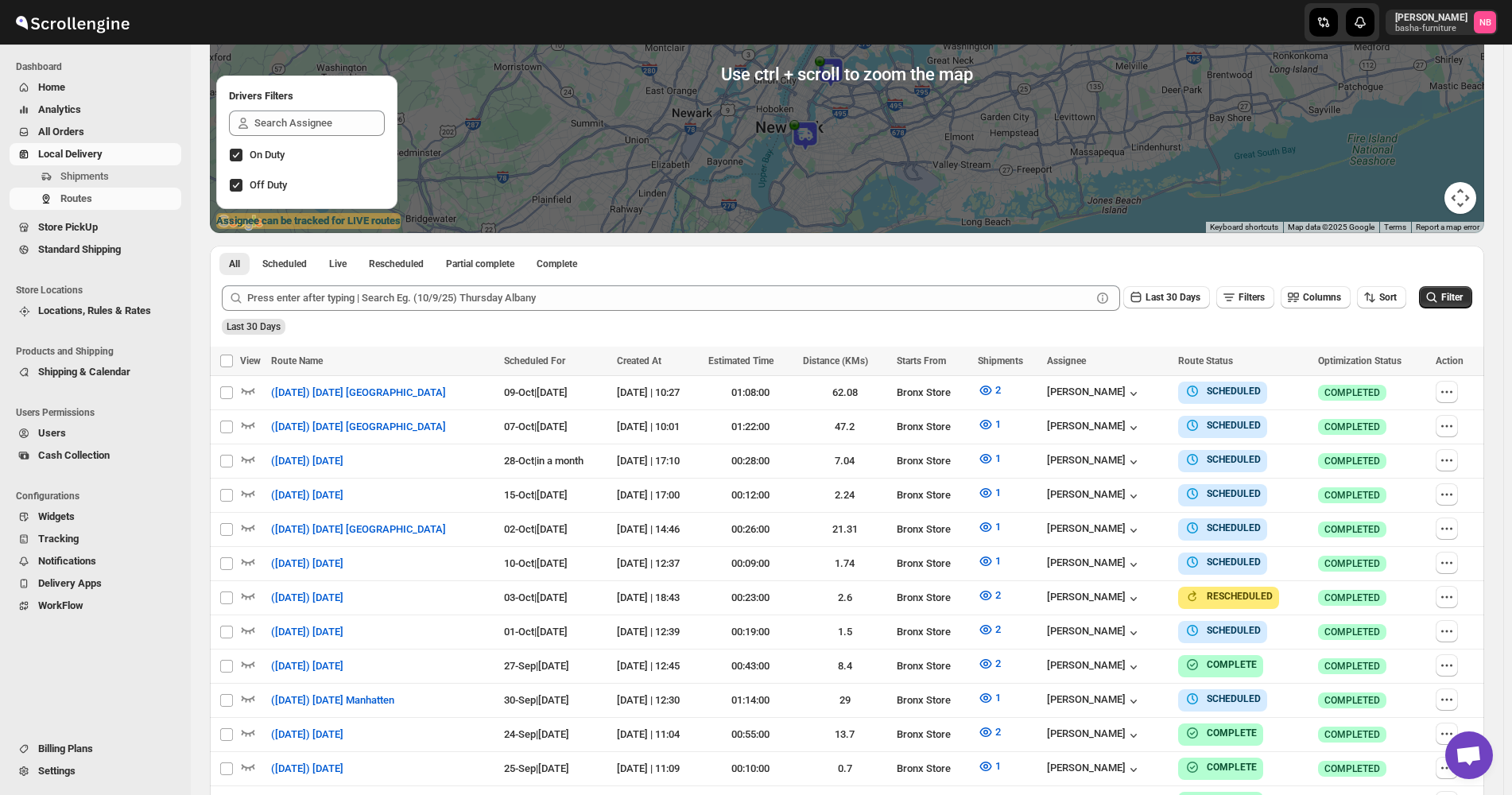
click at [1395, 317] on div "Last 30 Days" at bounding box center [845, 321] width 1253 height 27
click at [1396, 303] on span "Sort" at bounding box center [1387, 298] width 18 height 11
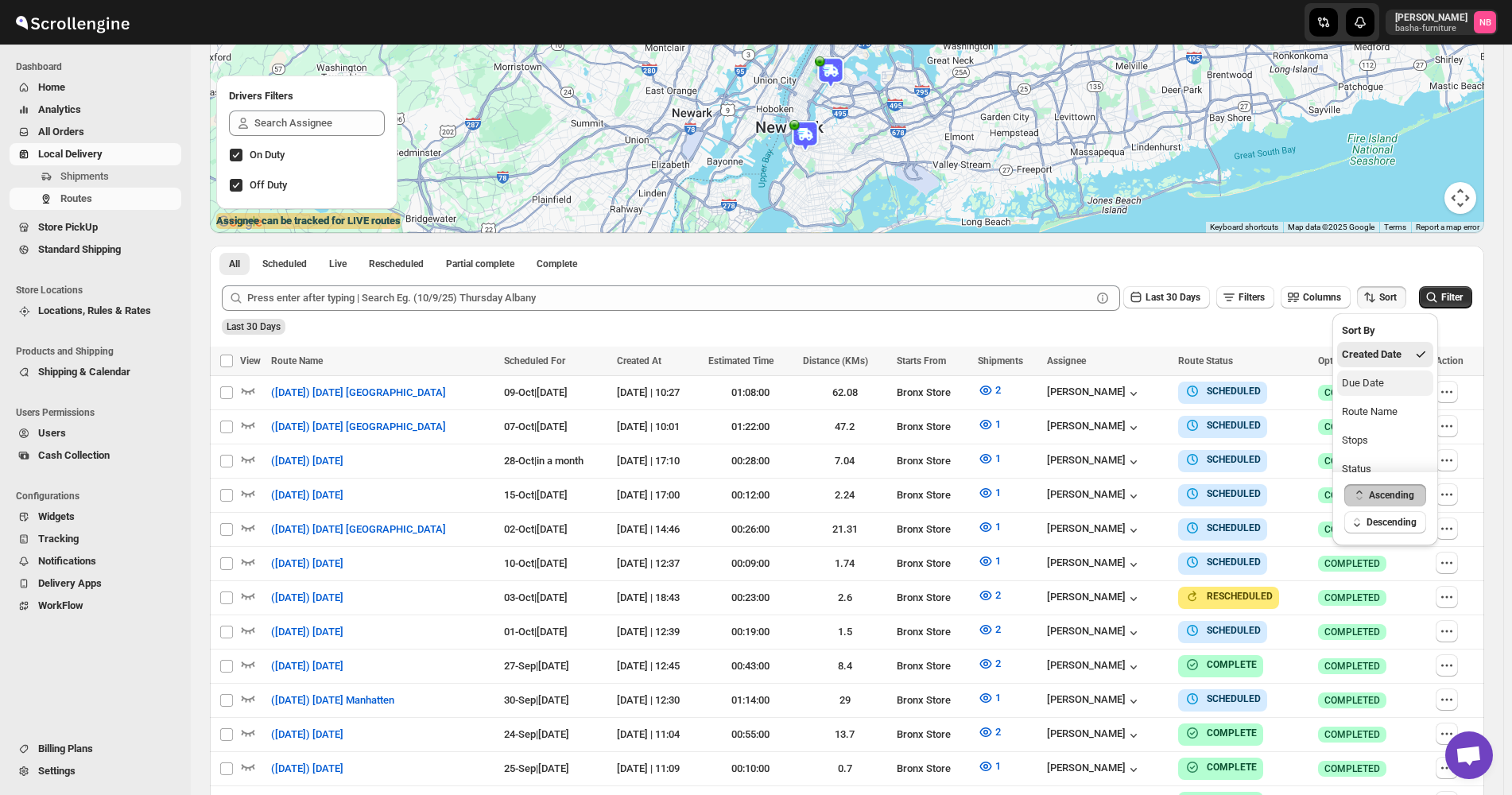
drag, startPoint x: 1383, startPoint y: 376, endPoint x: 1265, endPoint y: 359, distance: 119.2
click at [1382, 376] on div "Due Date" at bounding box center [1362, 384] width 42 height 16
click at [1181, 299] on span "Last 30 Days" at bounding box center [1172, 298] width 55 height 11
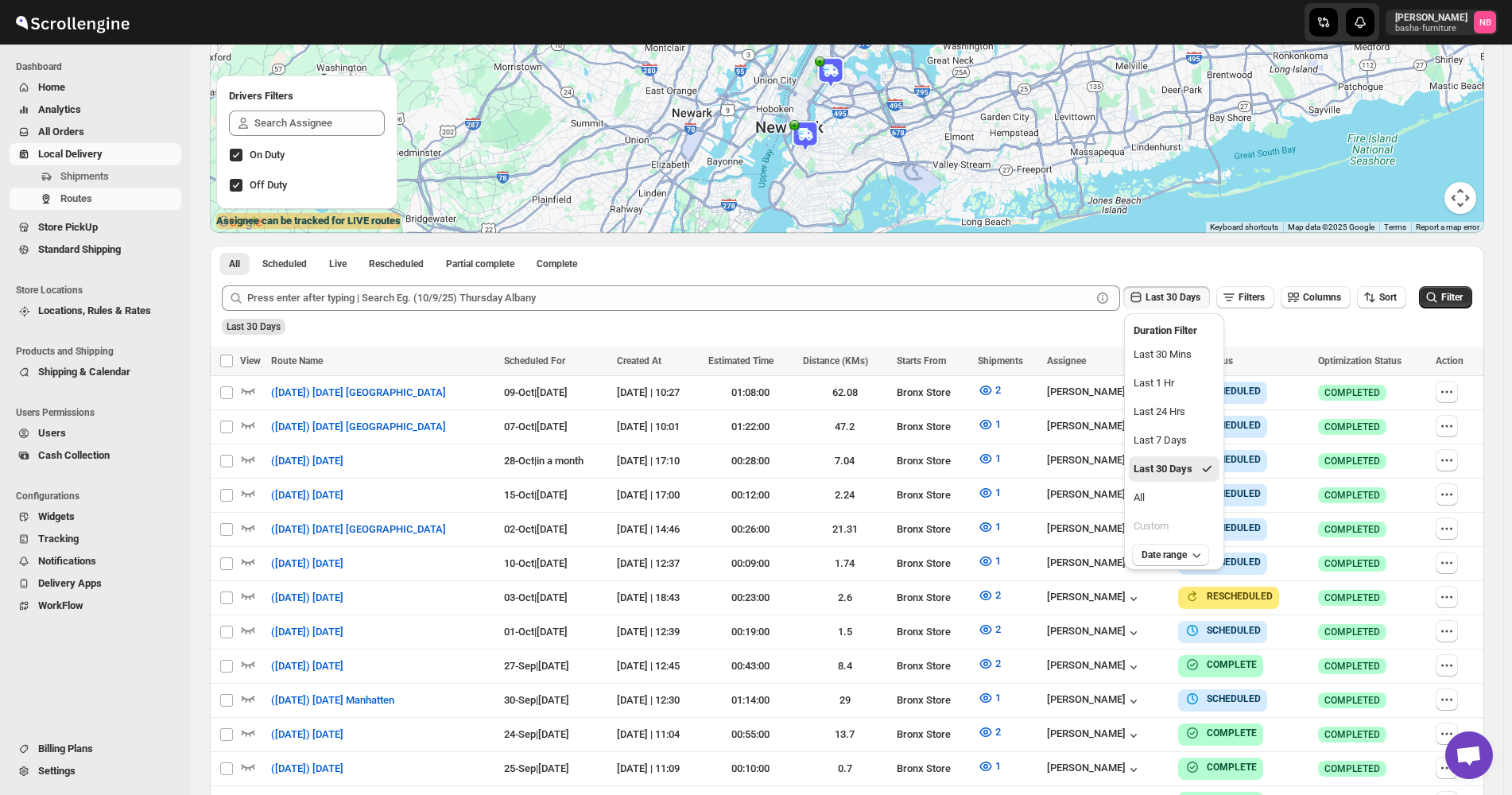
drag, startPoint x: 1169, startPoint y: 496, endPoint x: 1325, endPoint y: 411, distance: 177.7
click at [1170, 497] on button "All" at bounding box center [1173, 497] width 90 height 25
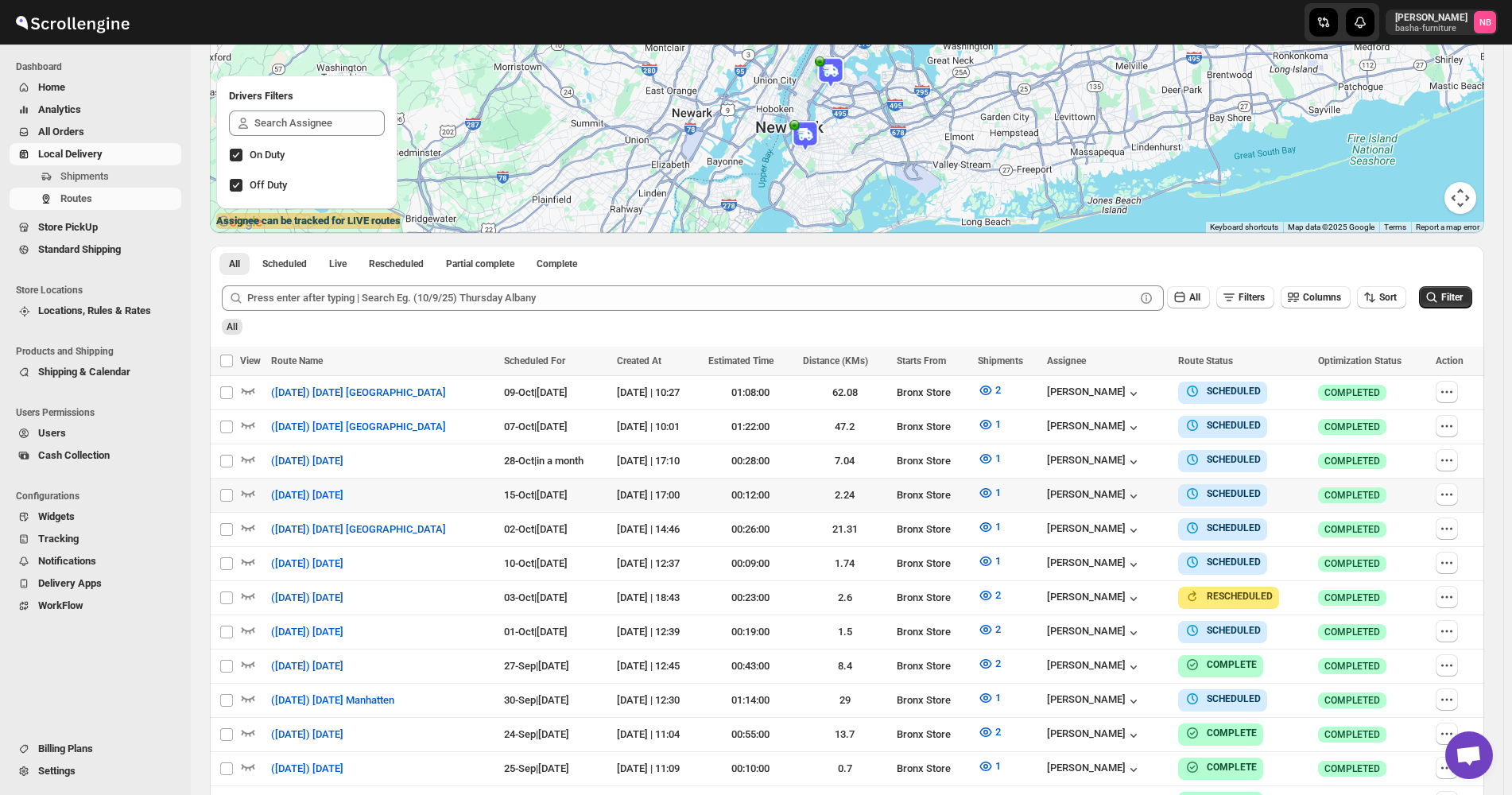
click at [1471, 281] on div "All Filters Columns Sort Filter" at bounding box center [840, 291] width 1263 height 39
click at [1456, 299] on span "Filter" at bounding box center [1452, 298] width 21 height 11
